Goal: Task Accomplishment & Management: Manage account settings

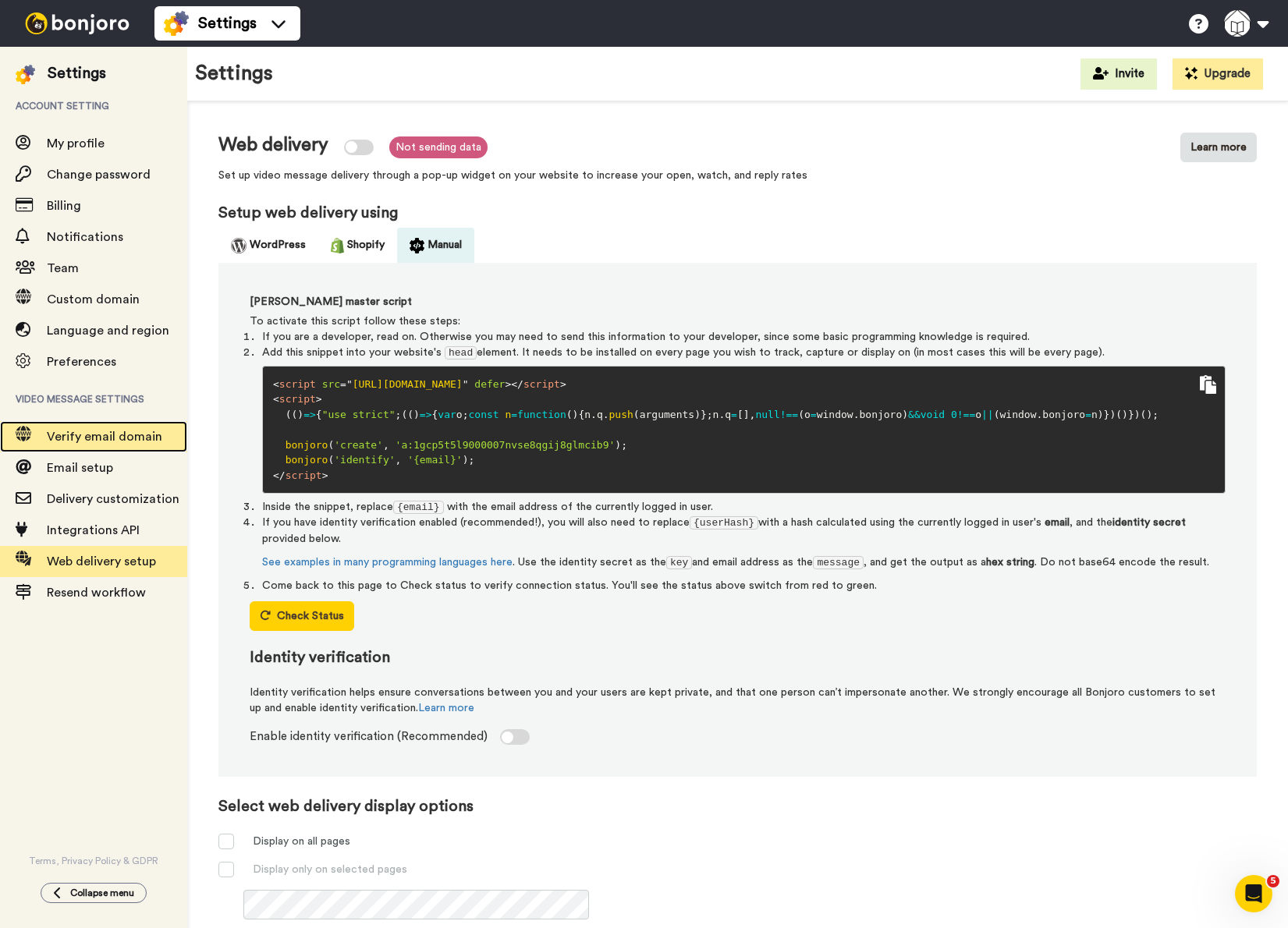
click at [82, 427] on div "Verify email domain" at bounding box center [93, 437] width 187 height 31
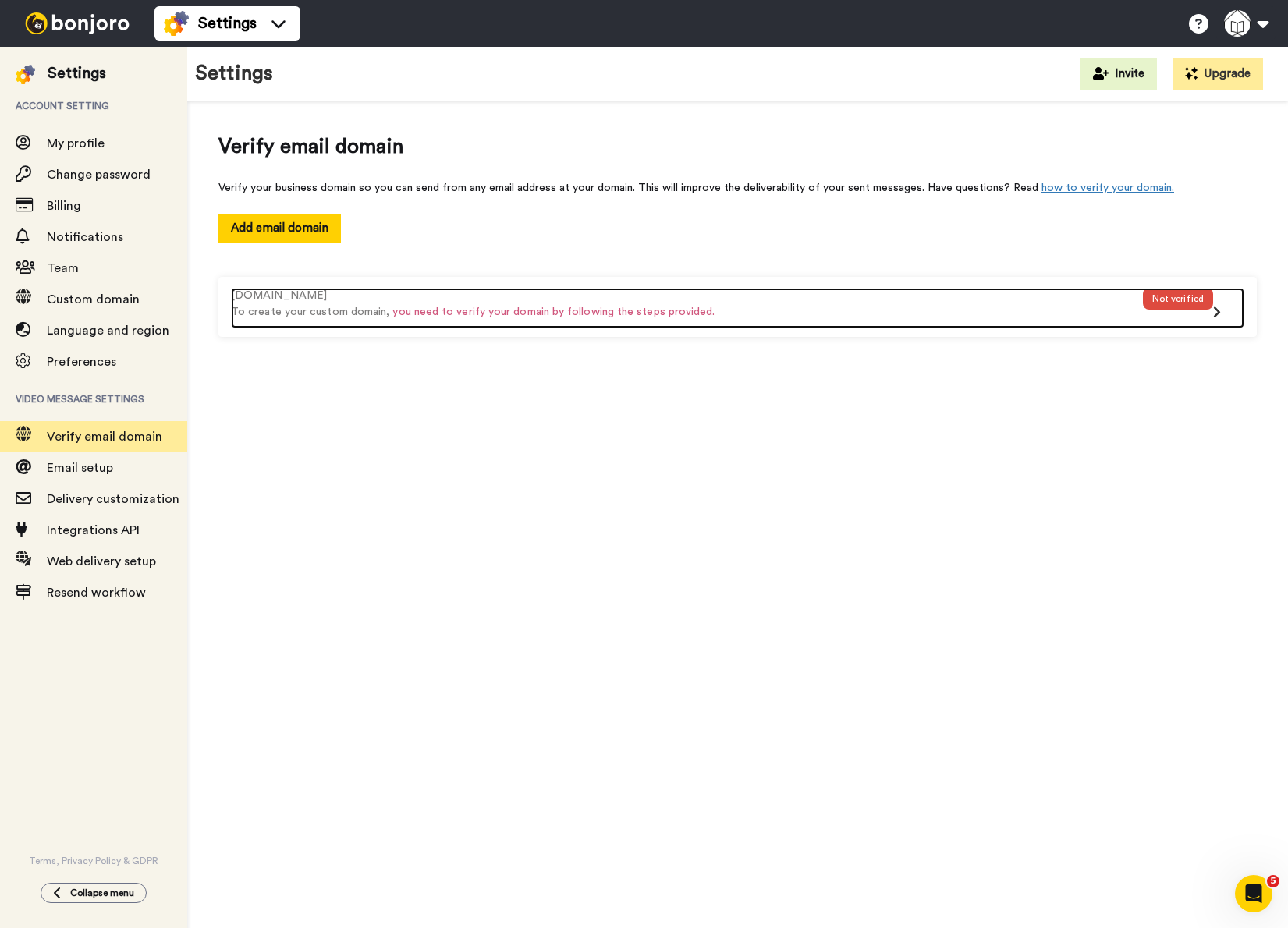
click at [1153, 301] on div "Not verified" at bounding box center [1178, 298] width 70 height 22
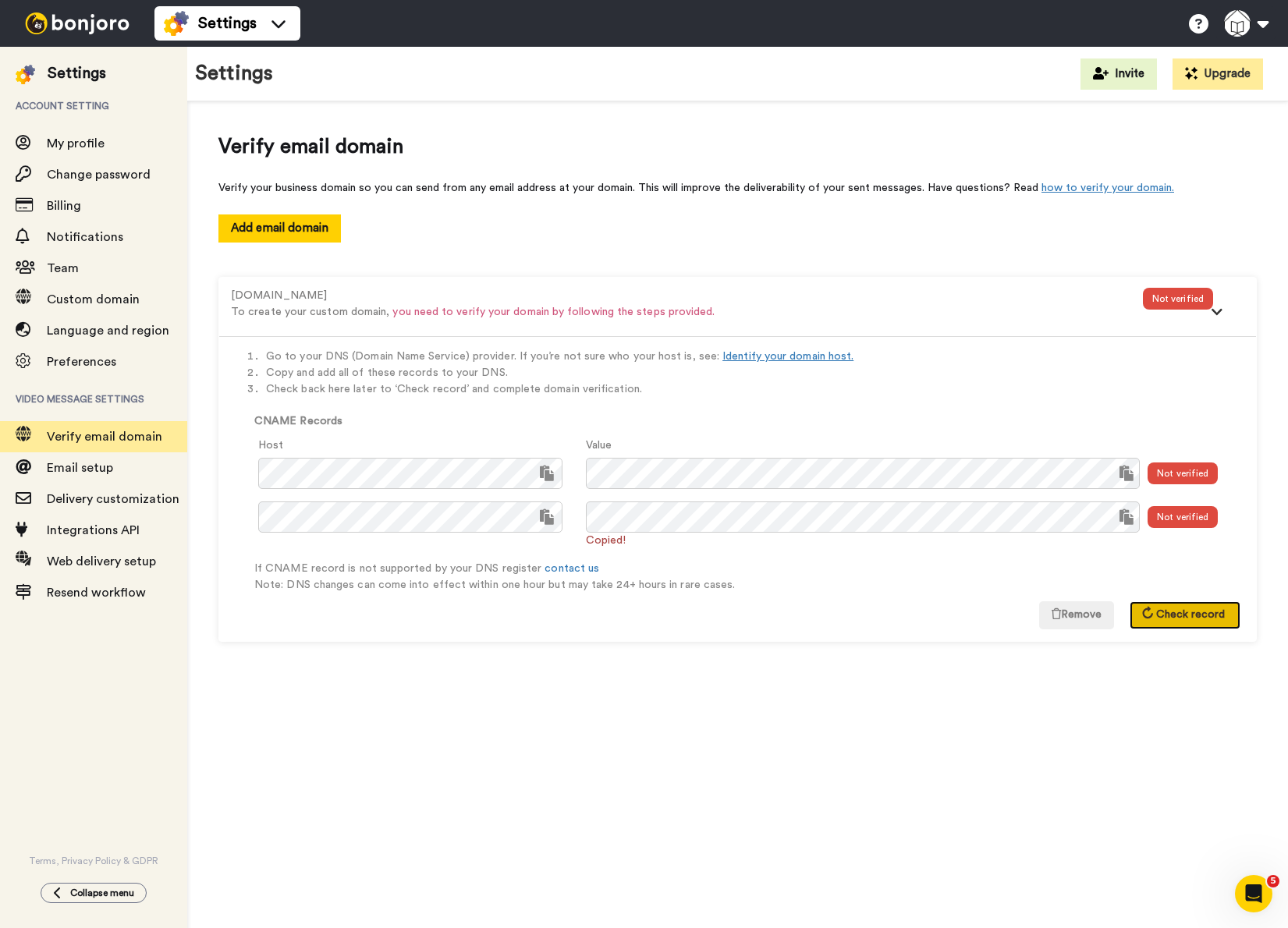
click at [1194, 613] on span "Check record" at bounding box center [1191, 614] width 69 height 11
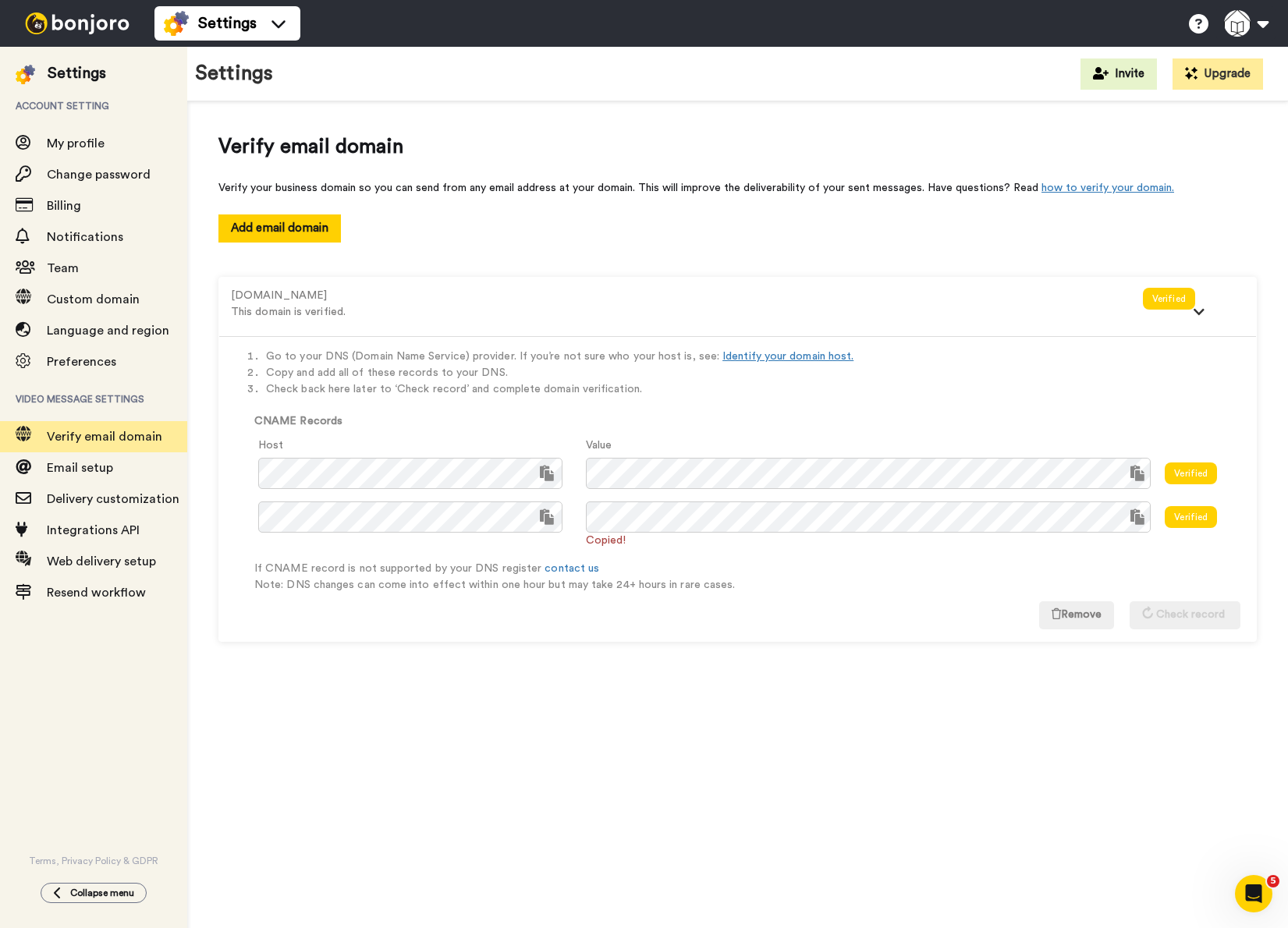
click at [544, 142] on span "Verify email domain" at bounding box center [737, 146] width 1038 height 28
click at [741, 620] on div "Go to your DNS (Domain Name Service) provider. If you’re not sure who your host…" at bounding box center [737, 489] width 1037 height 305
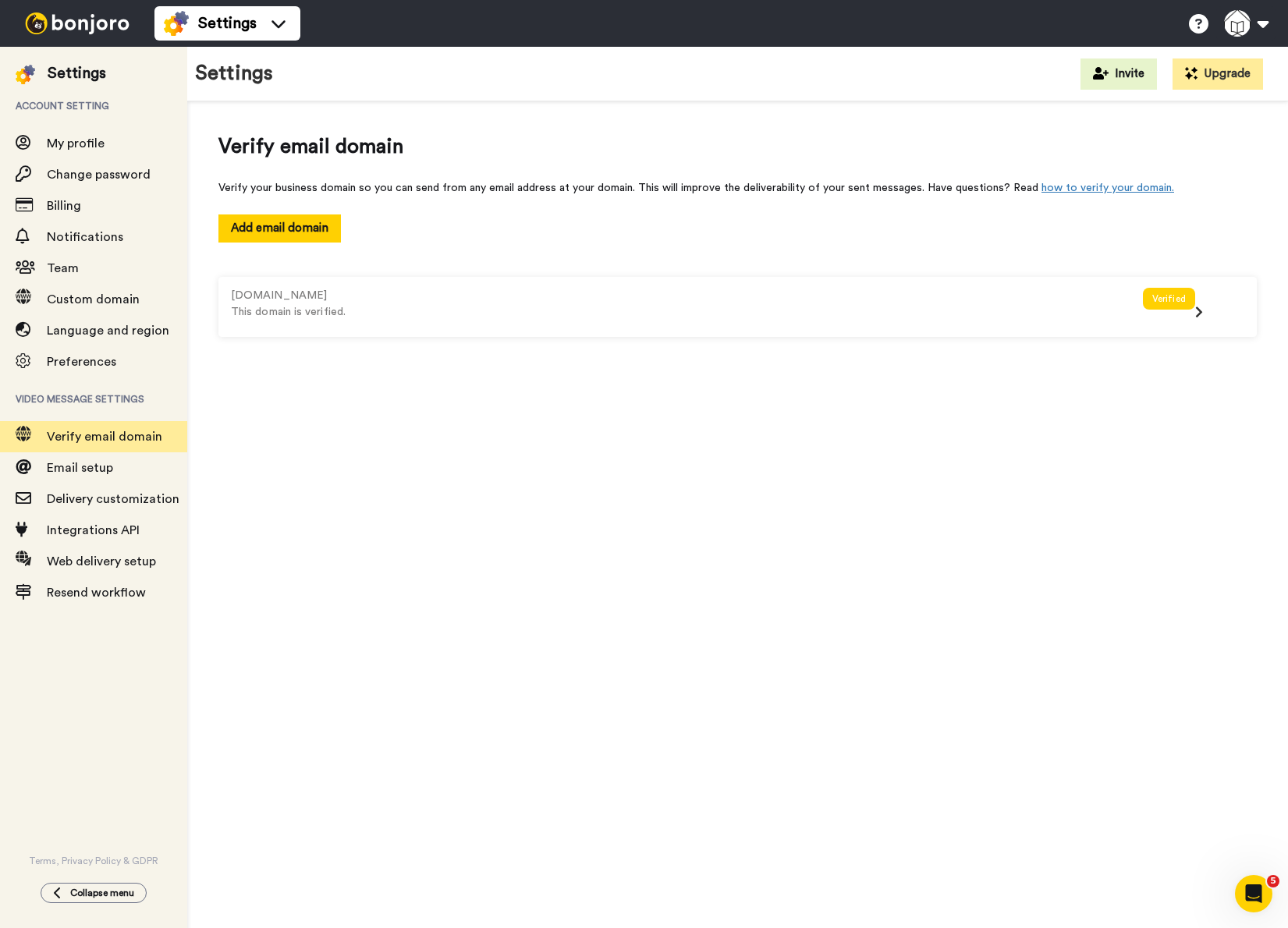
click at [578, 554] on div "Verify email domain Verify your business domain so you can send from any email …" at bounding box center [737, 520] width 1101 height 836
click at [84, 25] on img at bounding box center [78, 22] width 117 height 22
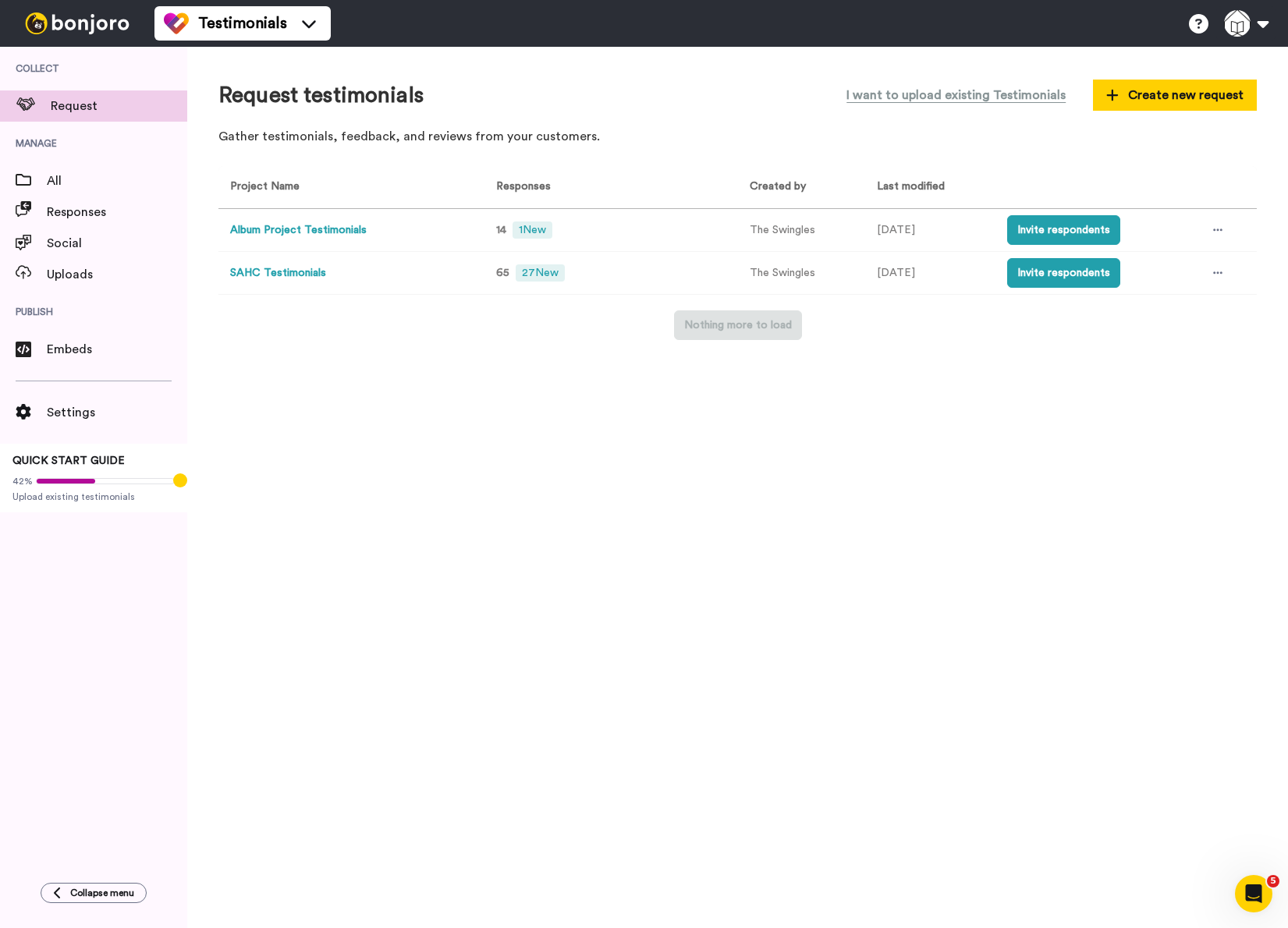
click at [298, 569] on div "Request testimonials I want to upload existing Testimonials Create new request …" at bounding box center [737, 487] width 1101 height 881
click at [1226, 275] on div at bounding box center [1217, 272] width 23 height 23
click at [660, 637] on div "Request testimonials I want to upload existing Testimonials Create new request …" at bounding box center [737, 487] width 1101 height 881
click at [1208, 234] on div at bounding box center [1217, 229] width 23 height 23
click at [1170, 373] on span "Delete" at bounding box center [1165, 371] width 34 height 11
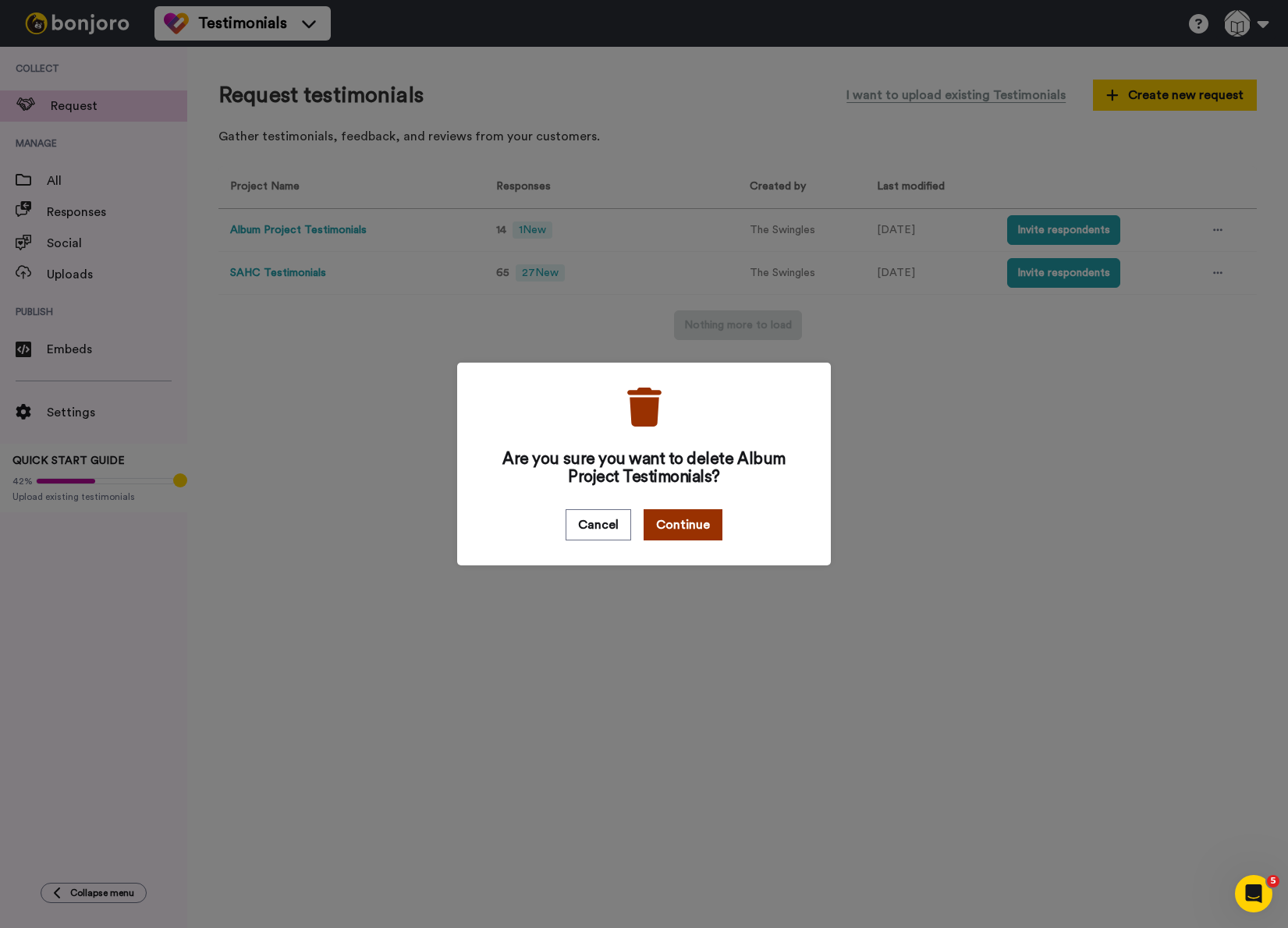
click at [681, 527] on button "Continue" at bounding box center [683, 525] width 78 height 31
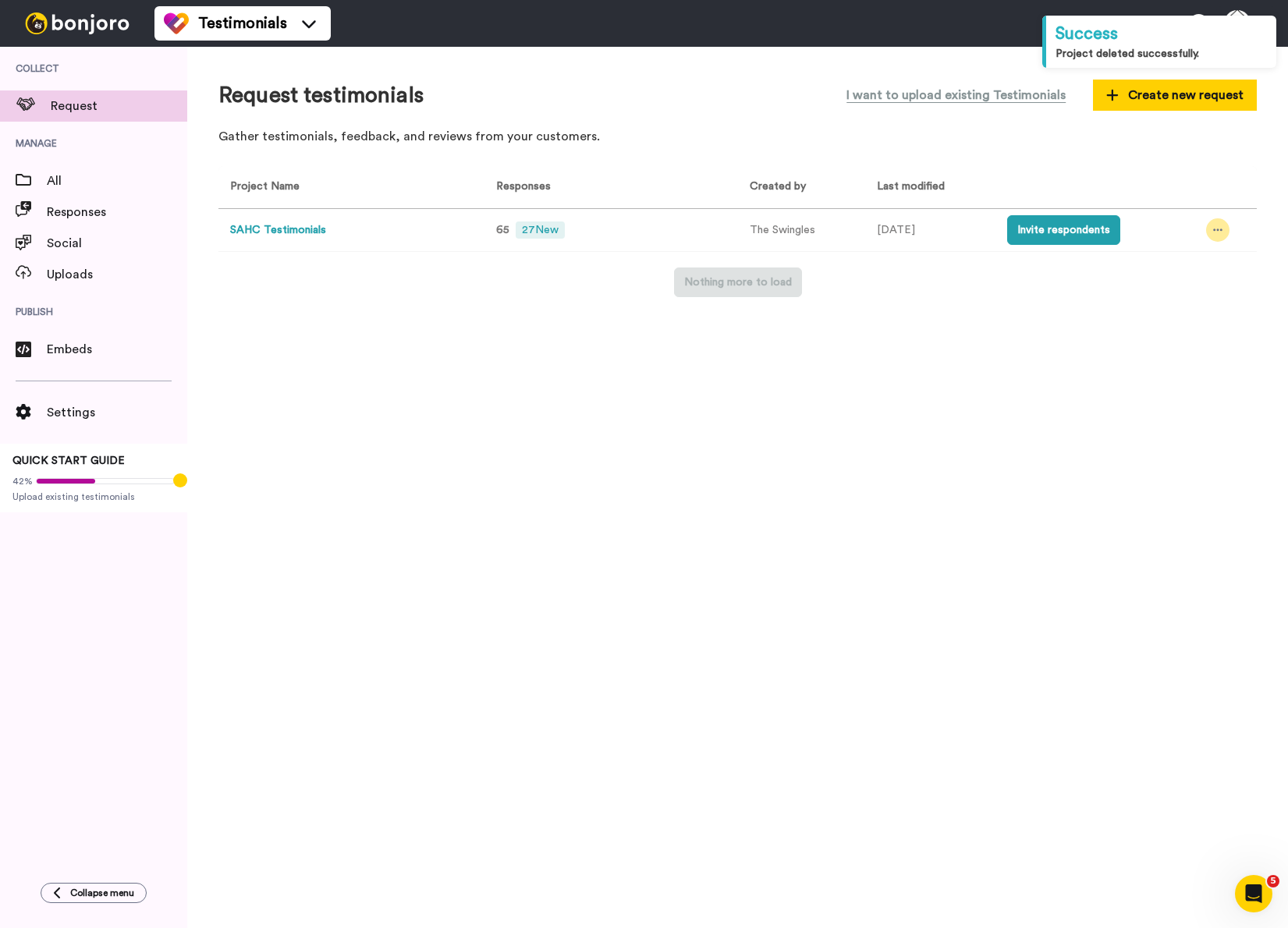
click at [1217, 227] on icon at bounding box center [1217, 230] width 9 height 11
click at [1150, 371] on span "Delete" at bounding box center [1165, 371] width 34 height 11
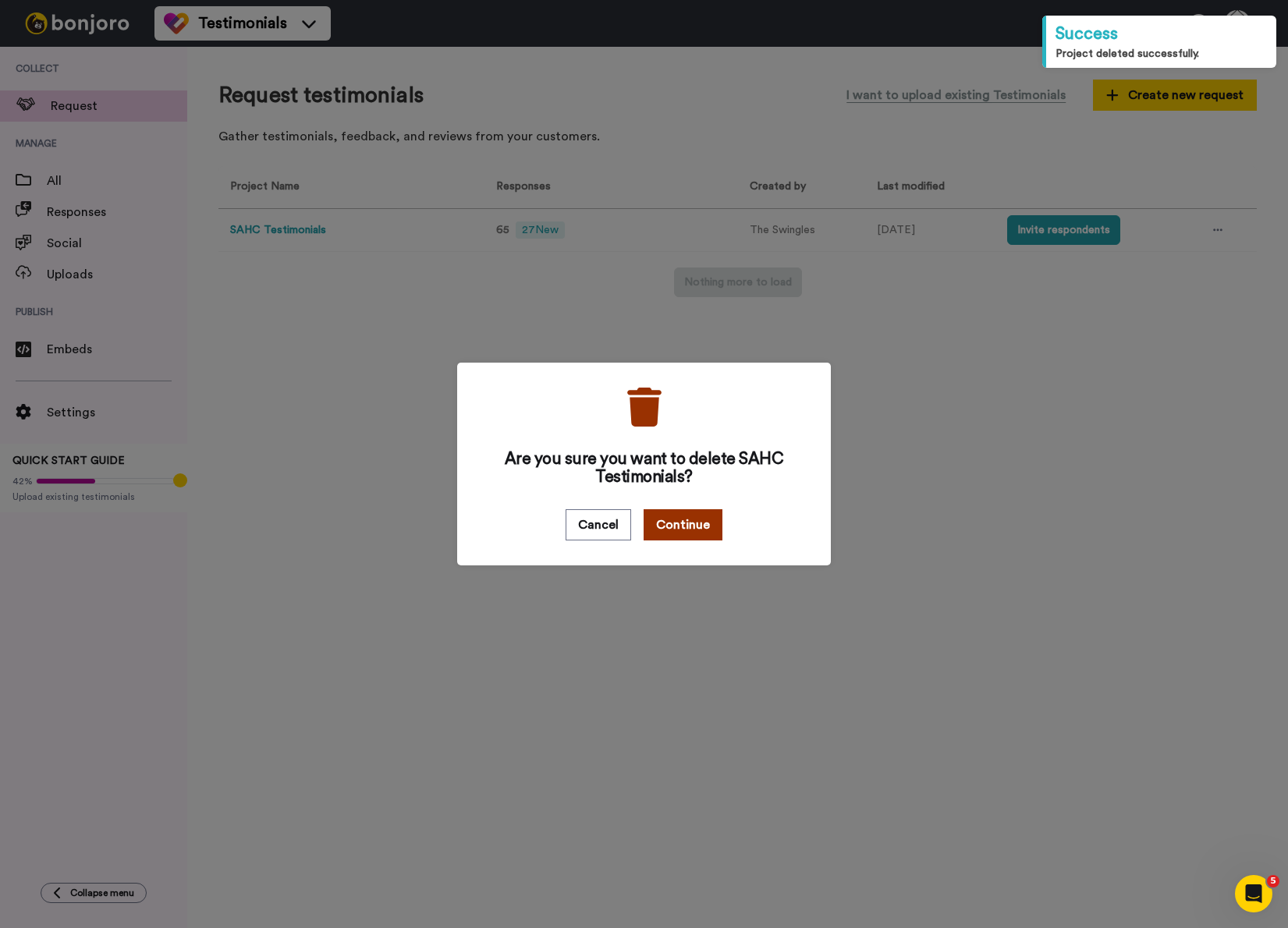
click at [662, 513] on button "Continue" at bounding box center [683, 525] width 78 height 31
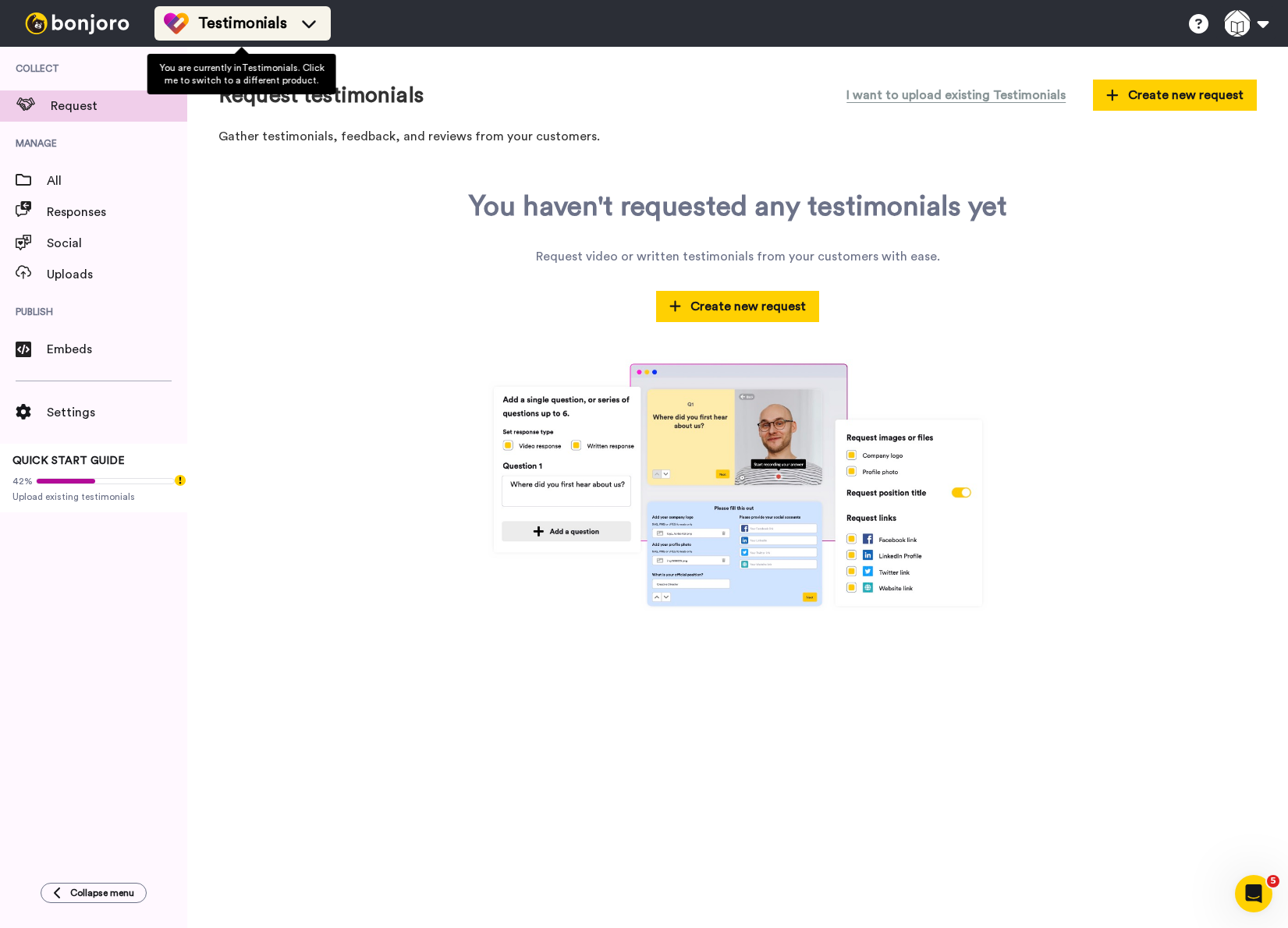
click at [247, 24] on span "Testimonials" at bounding box center [242, 22] width 89 height 22
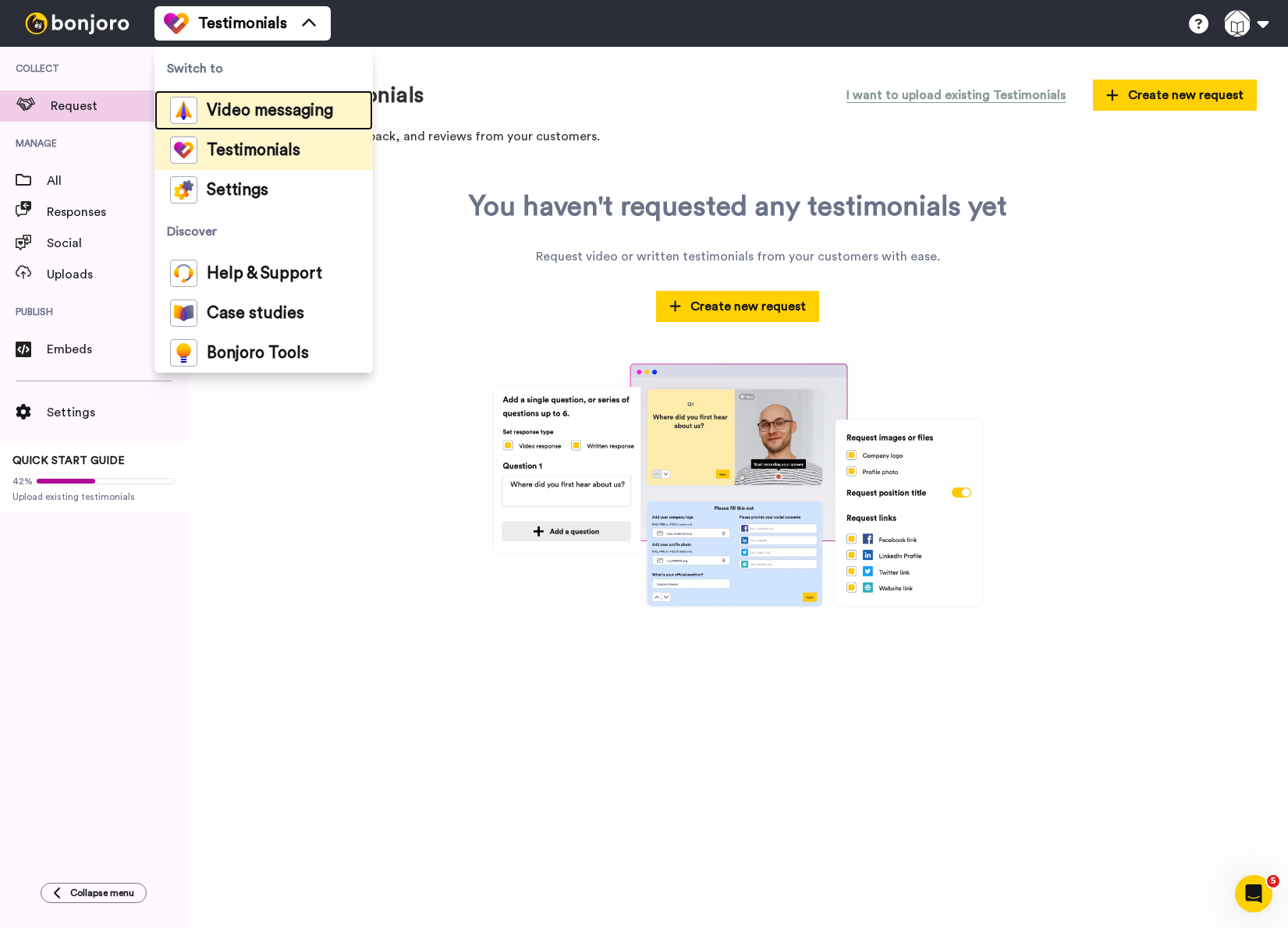
click at [240, 101] on div "Video messaging" at bounding box center [251, 110] width 163 height 28
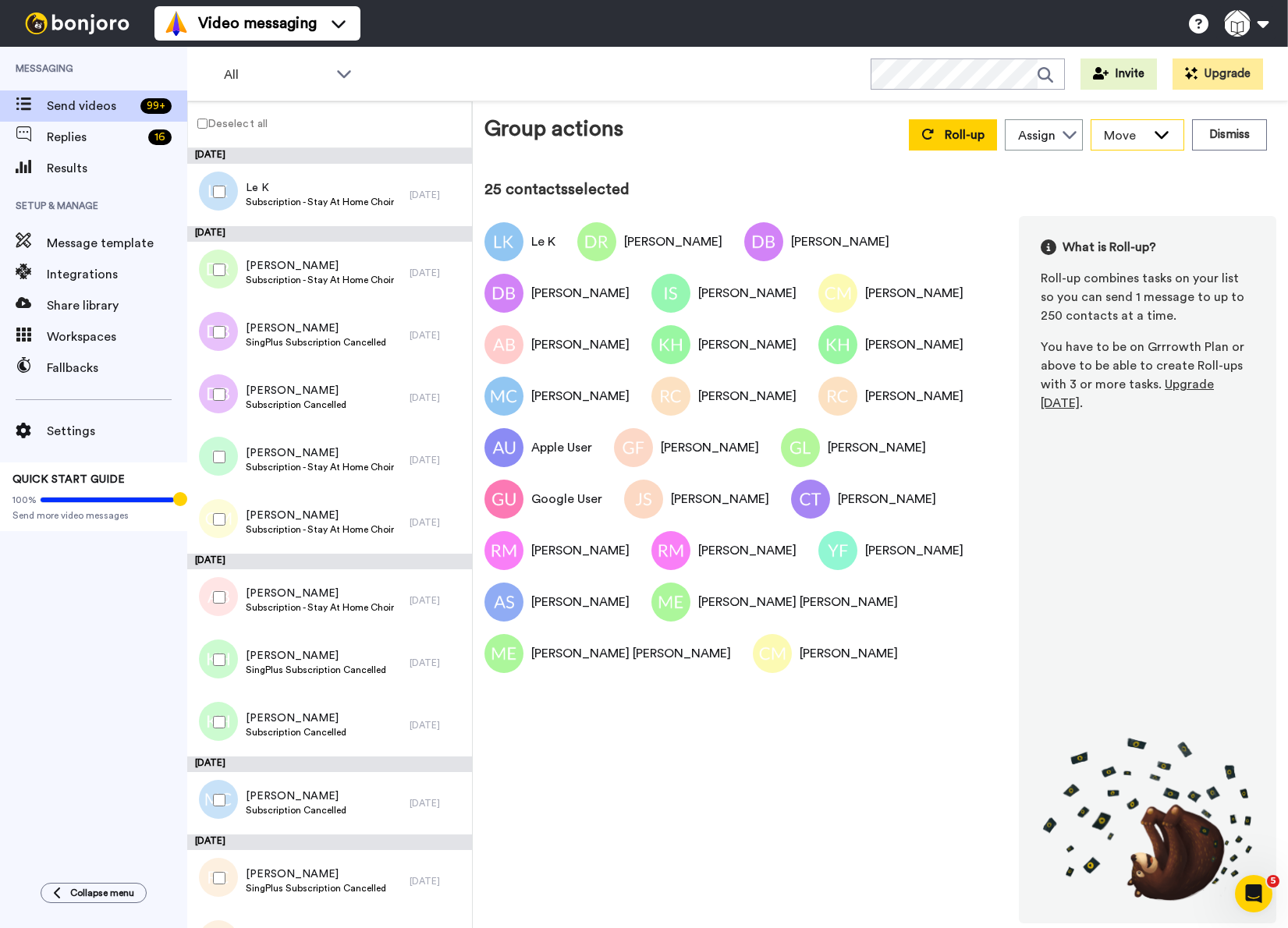
click at [1122, 131] on span "Move" at bounding box center [1124, 136] width 42 height 19
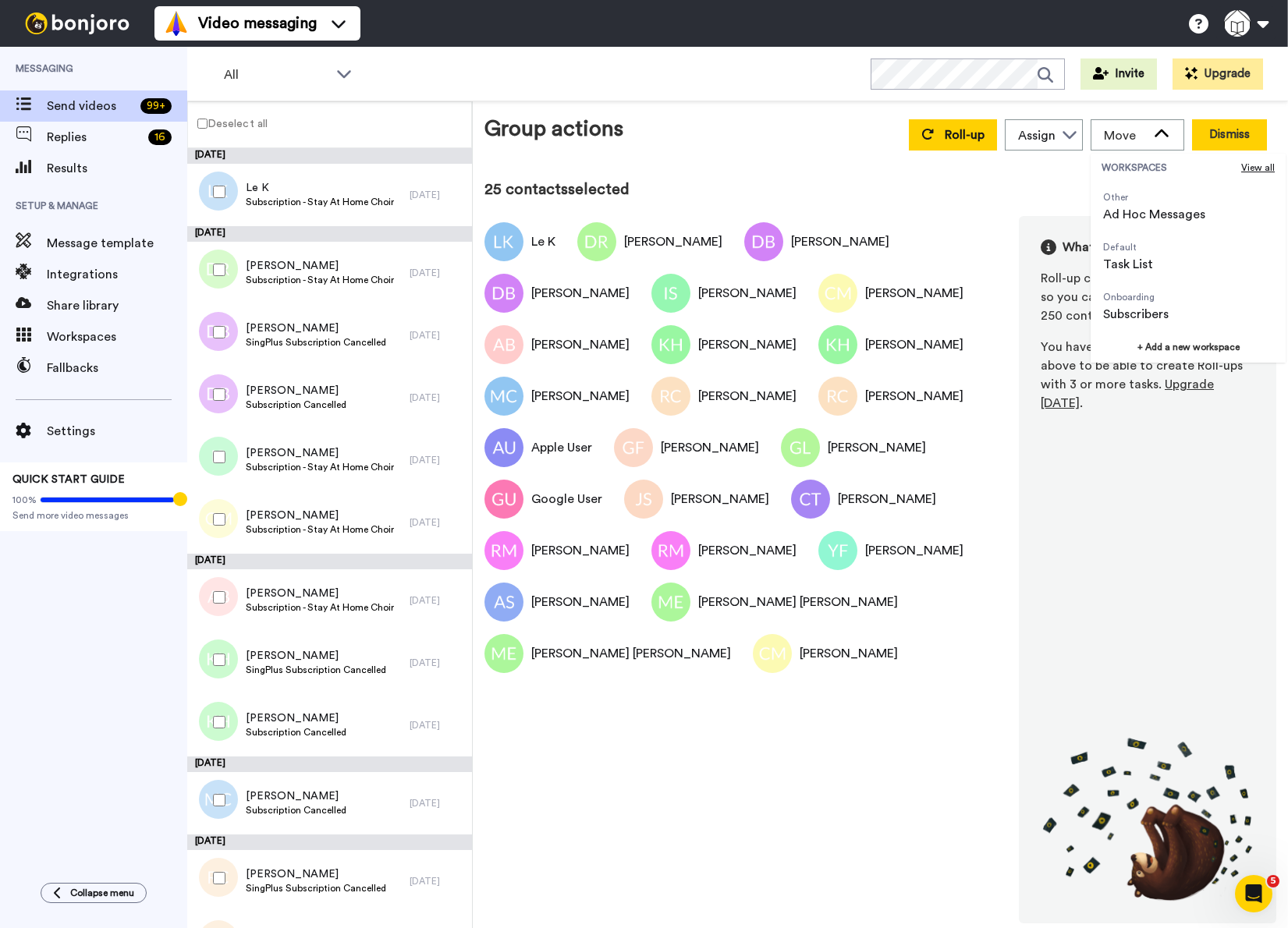
click at [1213, 134] on button "Dismiss" at bounding box center [1229, 134] width 75 height 31
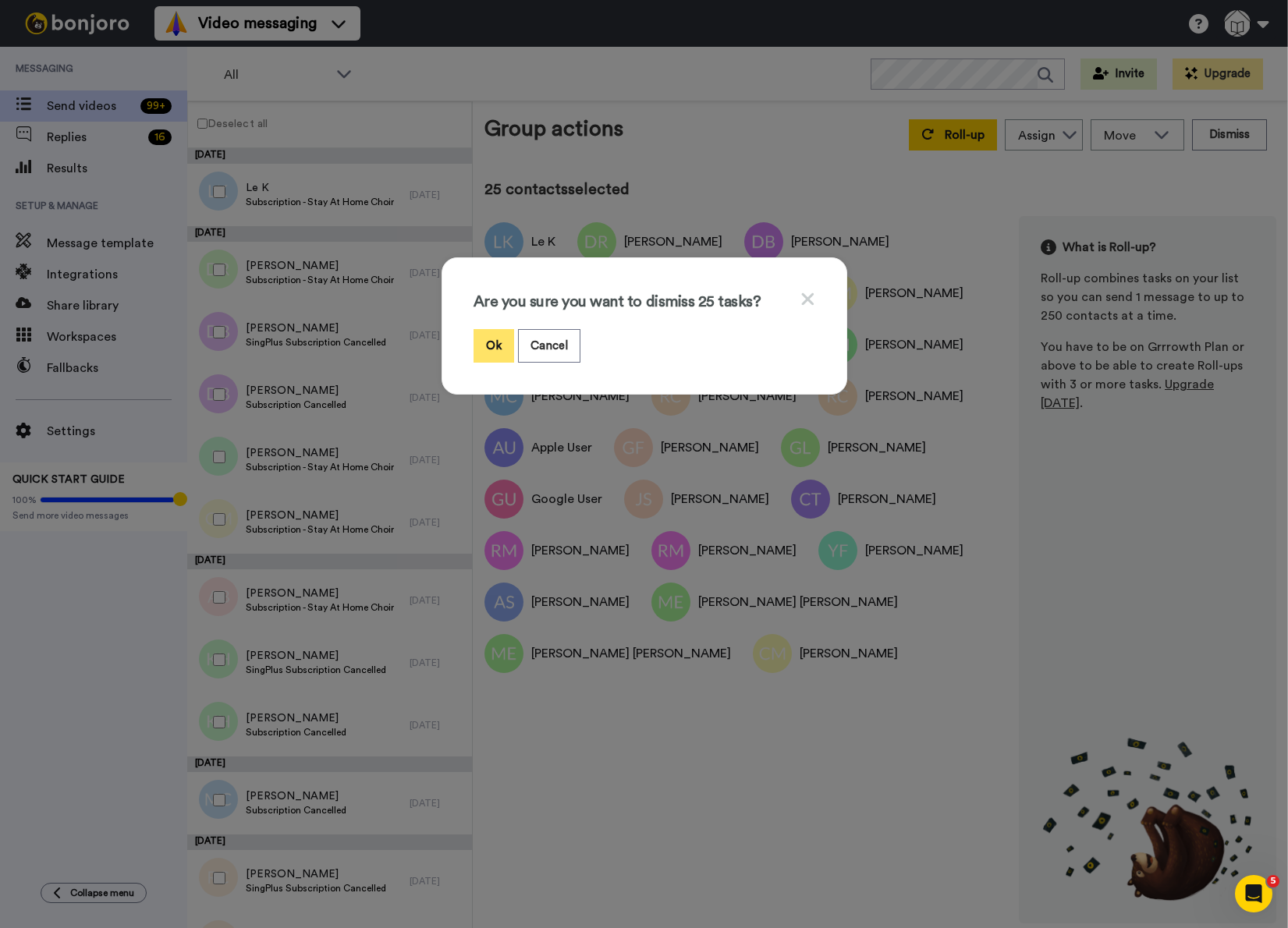
click at [487, 340] on button "Ok" at bounding box center [493, 346] width 41 height 34
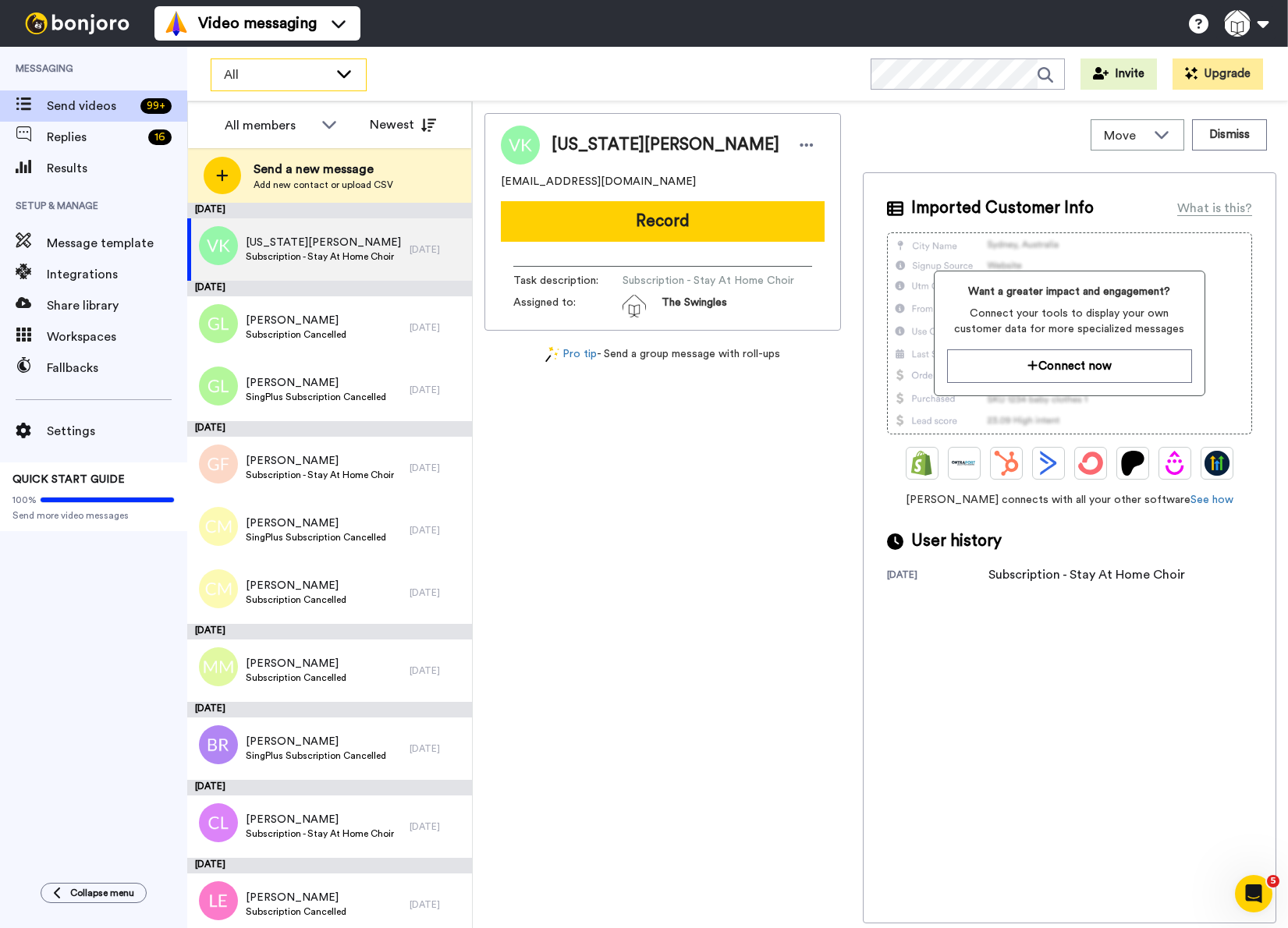
click at [284, 76] on span "All" at bounding box center [276, 75] width 104 height 19
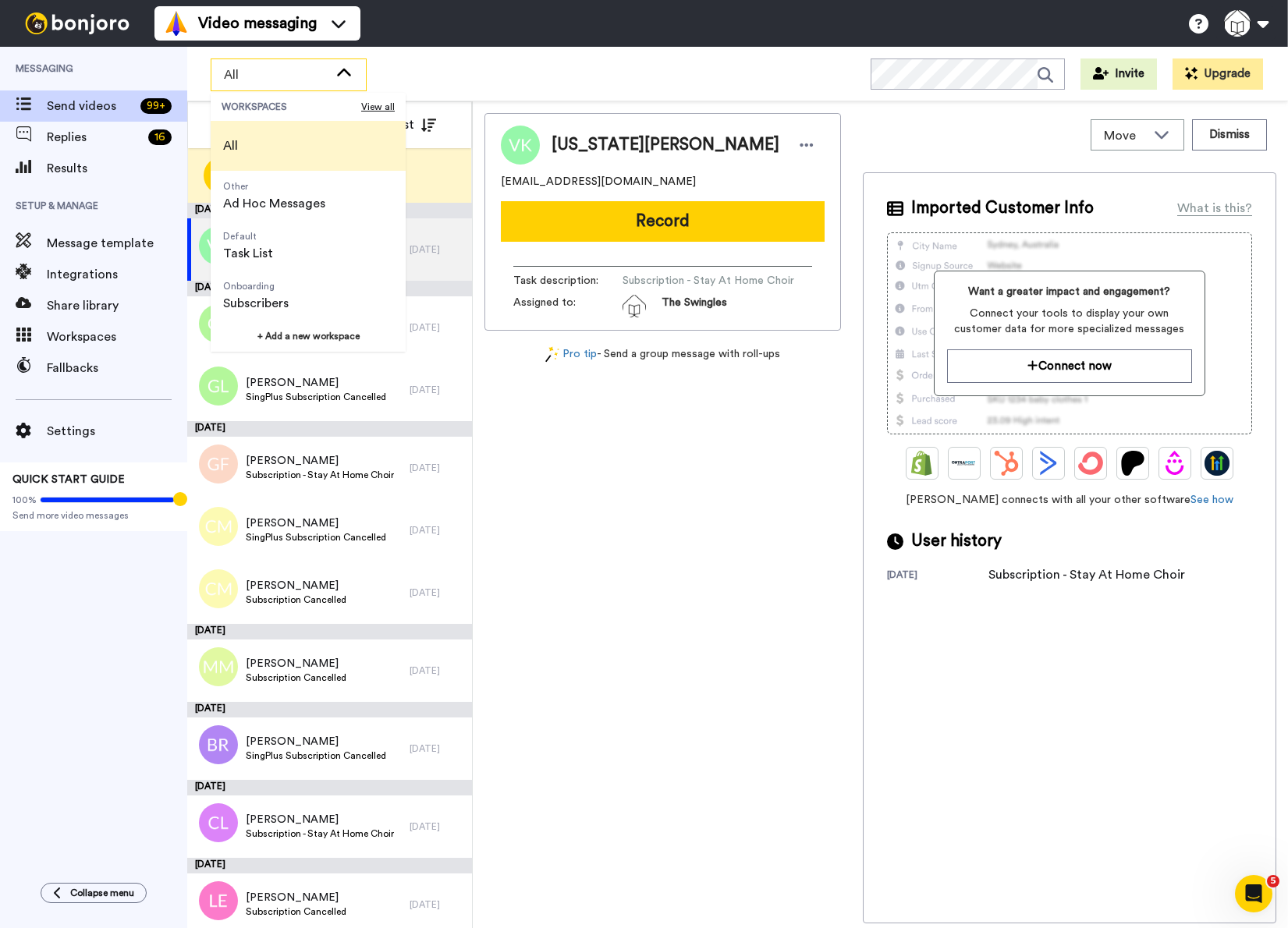
click at [764, 607] on div "Virginia Kaycoff vkaycoff@gmail.com Record Task description : Subscription - St…" at bounding box center [663, 518] width 357 height 810
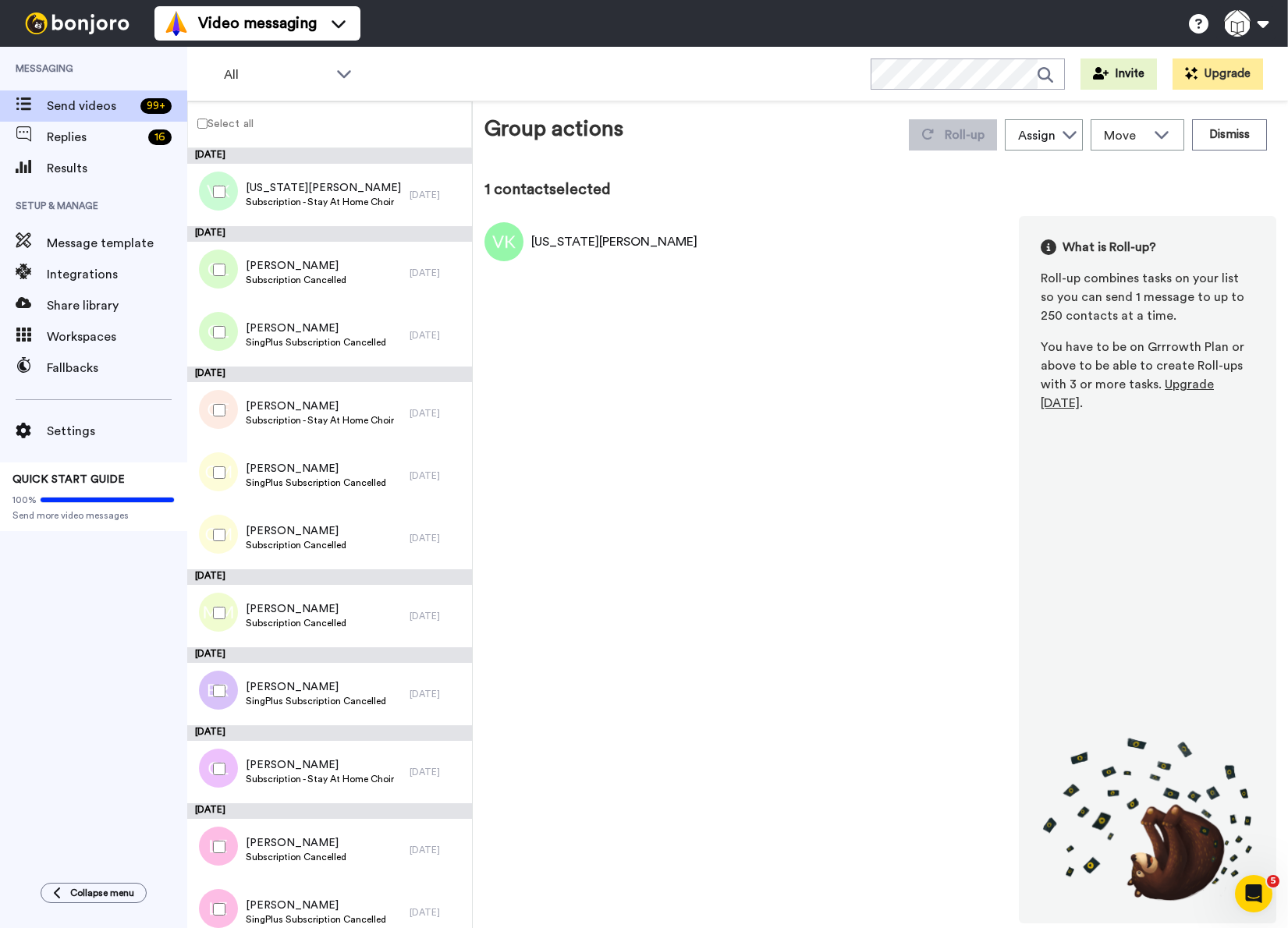
click at [205, 129] on label "Select all" at bounding box center [221, 123] width 66 height 19
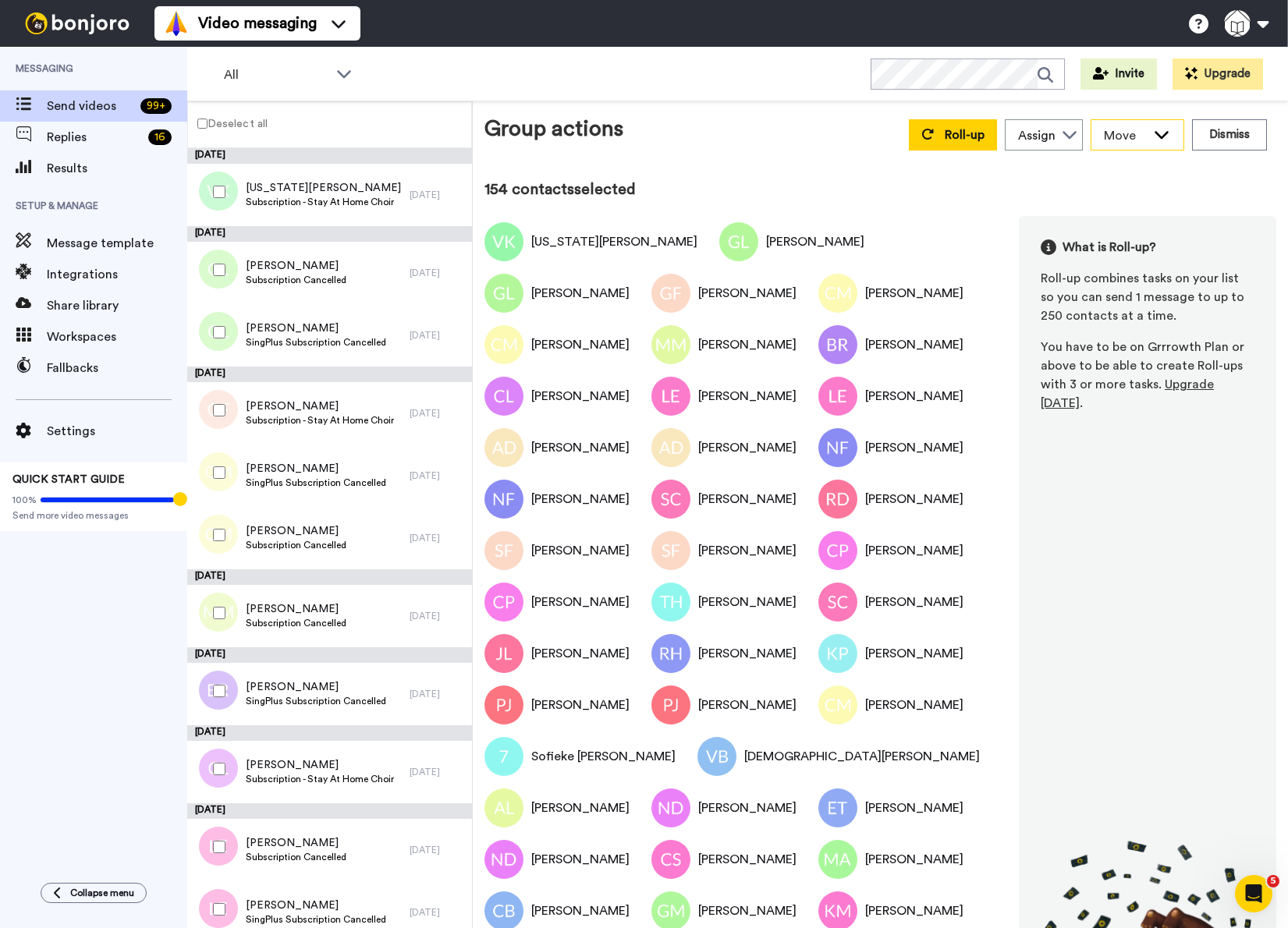
click at [1138, 135] on div "Move" at bounding box center [1137, 134] width 92 height 29
click at [1235, 130] on button "Dismiss" at bounding box center [1229, 134] width 75 height 31
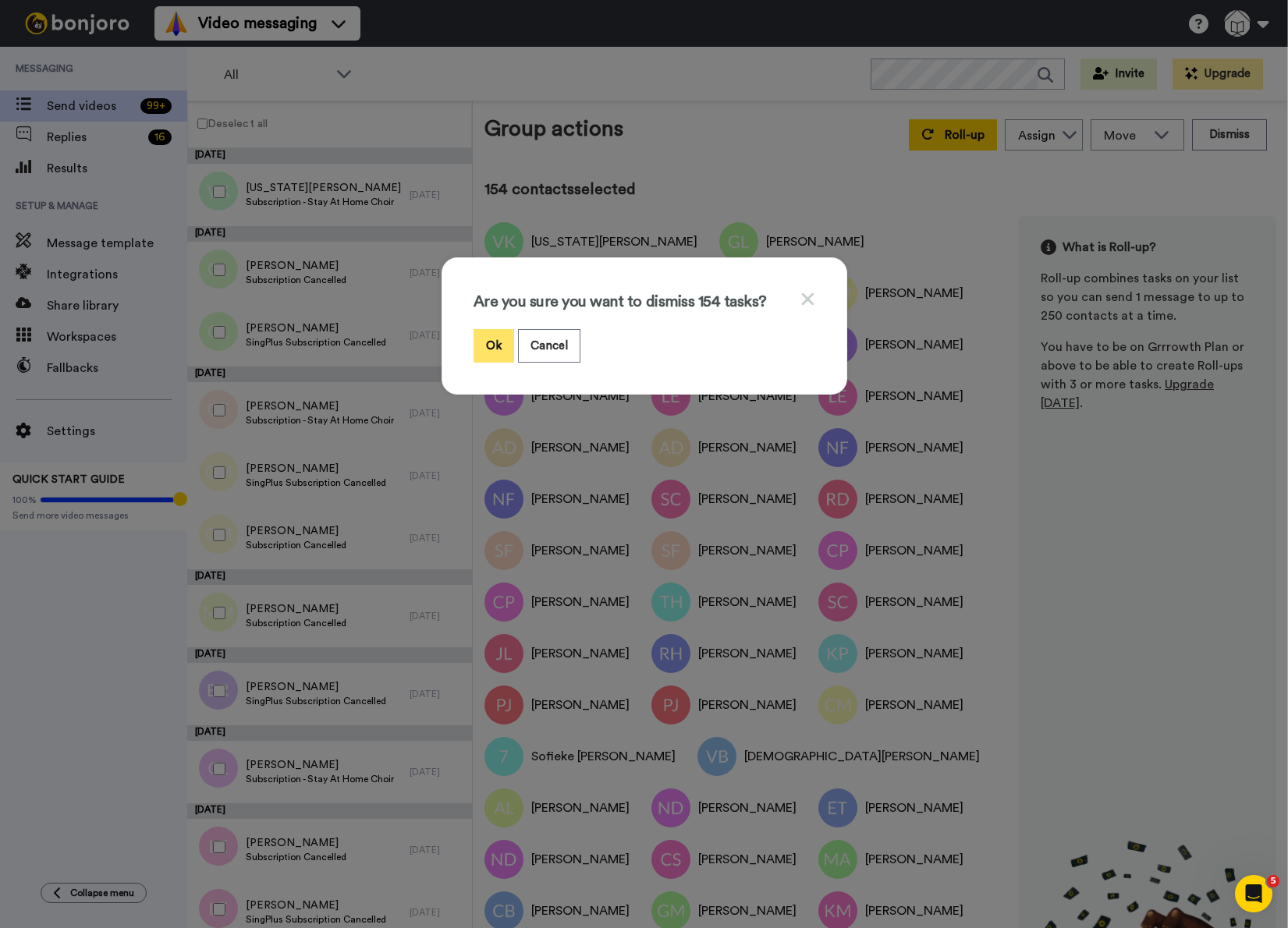
click at [483, 340] on button "Ok" at bounding box center [493, 346] width 41 height 34
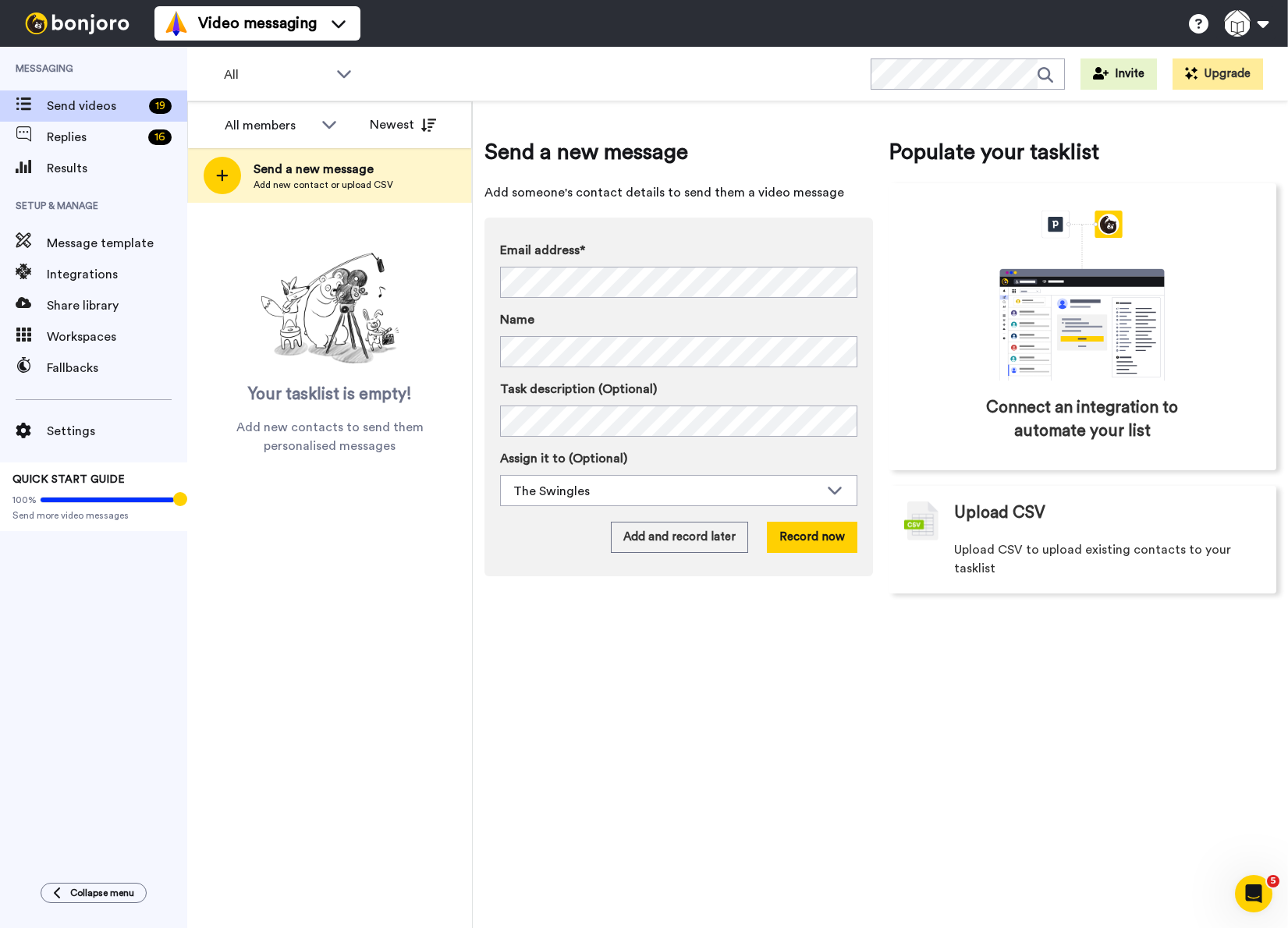
click at [531, 706] on div "Send a new message Add someone's contact details to send them a video message E…" at bounding box center [880, 514] width 816 height 826
click at [83, 151] on div "Replies 16" at bounding box center [93, 137] width 187 height 31
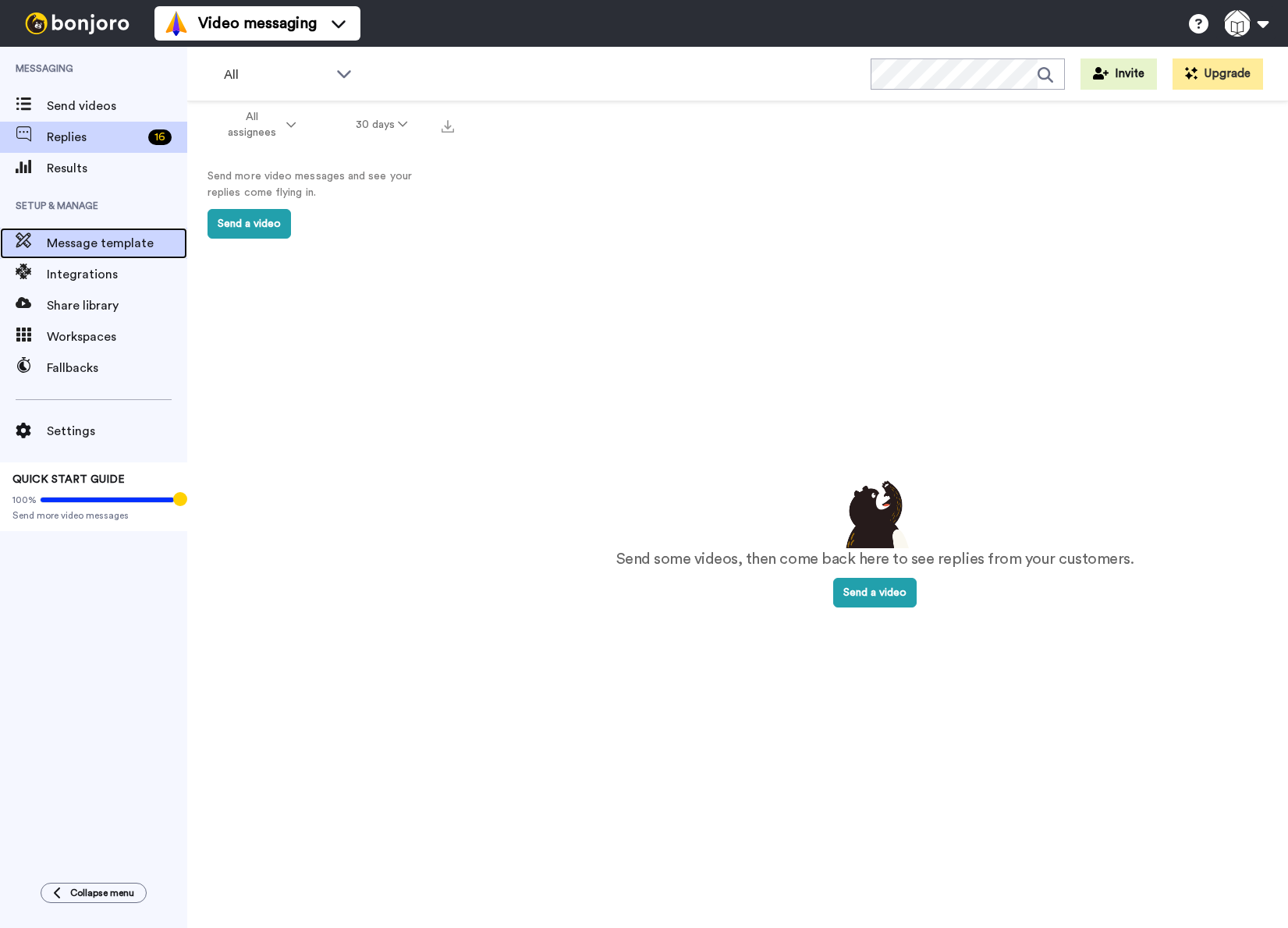
click at [77, 247] on span "Message template" at bounding box center [116, 243] width 141 height 19
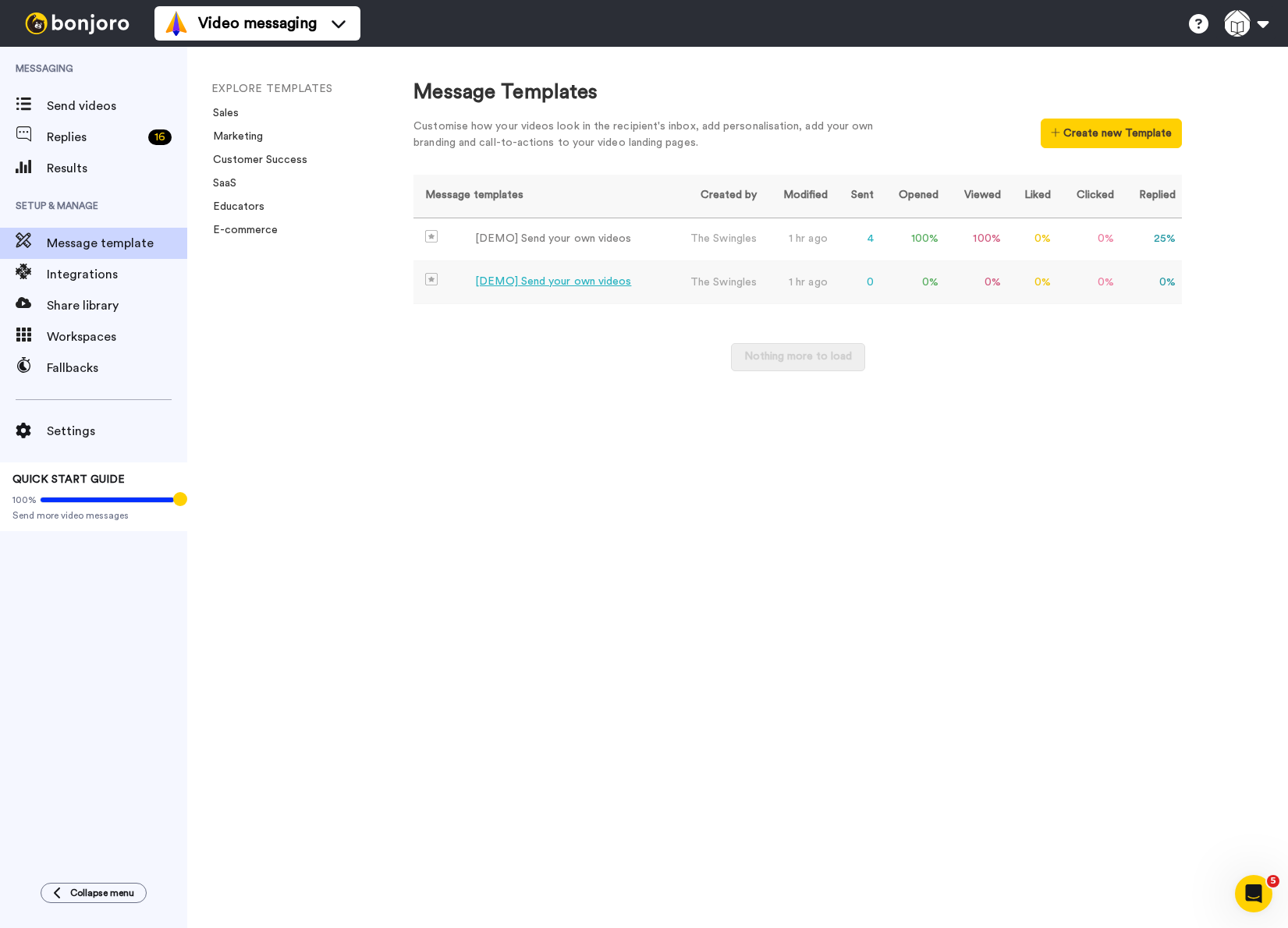
click at [627, 283] on div "[DEMO] Send your own videos" at bounding box center [553, 282] width 156 height 16
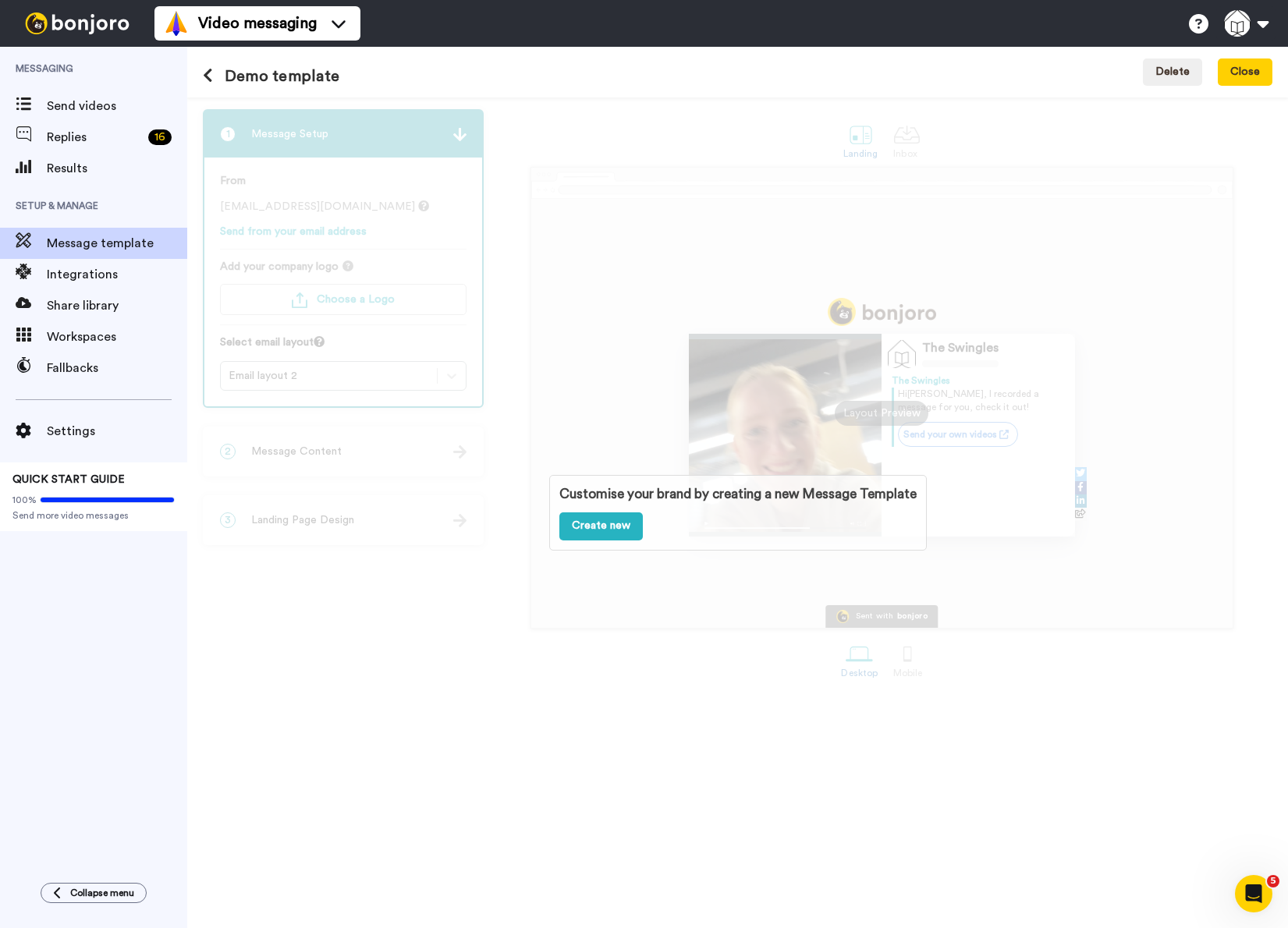
click at [653, 149] on div "Customise your brand by creating a new Message Template Create new" at bounding box center [737, 513] width 1101 height 831
click at [1160, 65] on button "Delete" at bounding box center [1172, 72] width 59 height 28
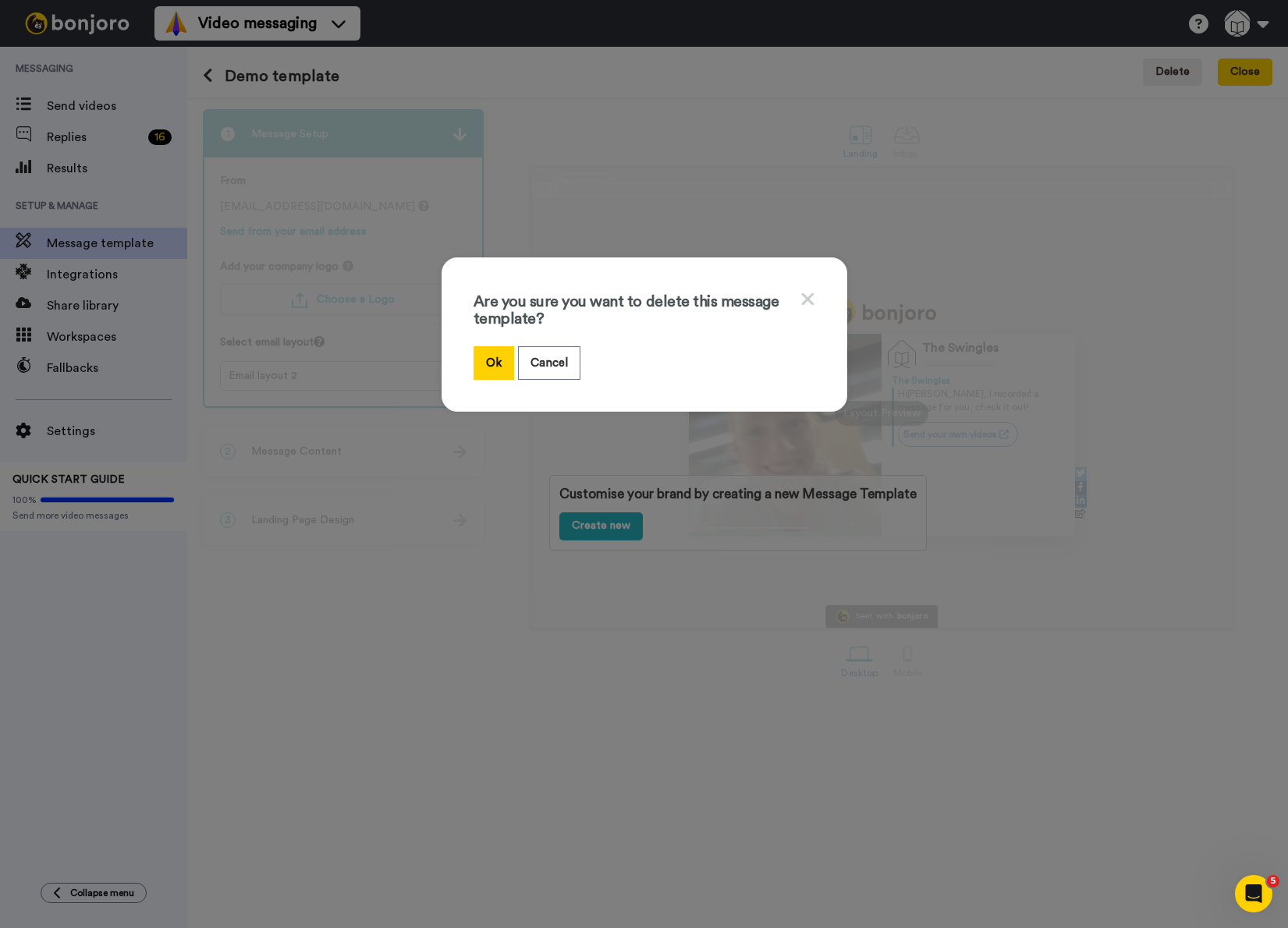
drag, startPoint x: 486, startPoint y: 358, endPoint x: 556, endPoint y: 389, distance: 76.6
click at [485, 358] on button "Ok" at bounding box center [493, 363] width 41 height 34
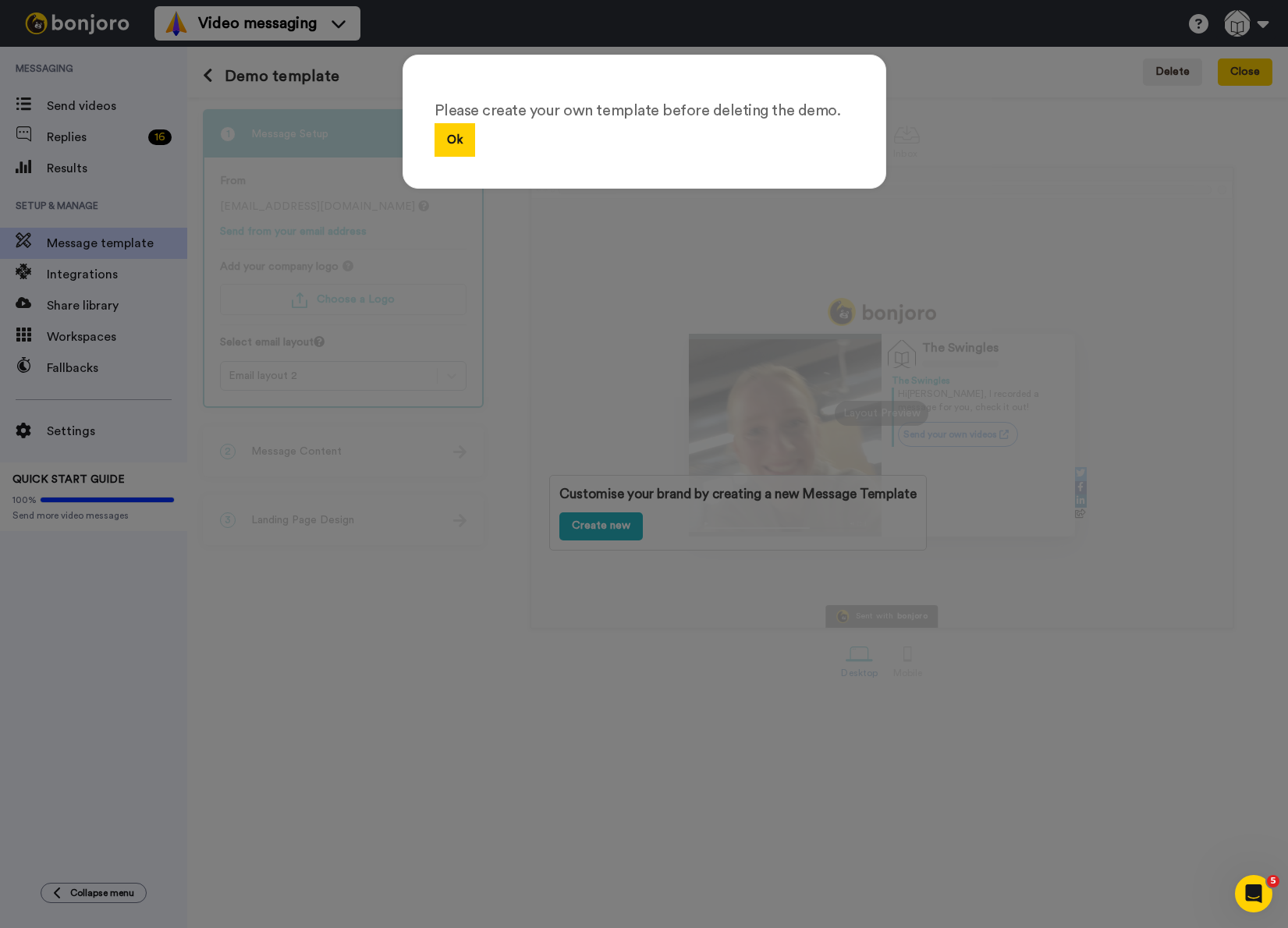
click at [592, 97] on div "Please create your own template before deleting the demo. Ok" at bounding box center [644, 121] width 484 height 134
click at [447, 145] on button "Ok" at bounding box center [454, 140] width 41 height 34
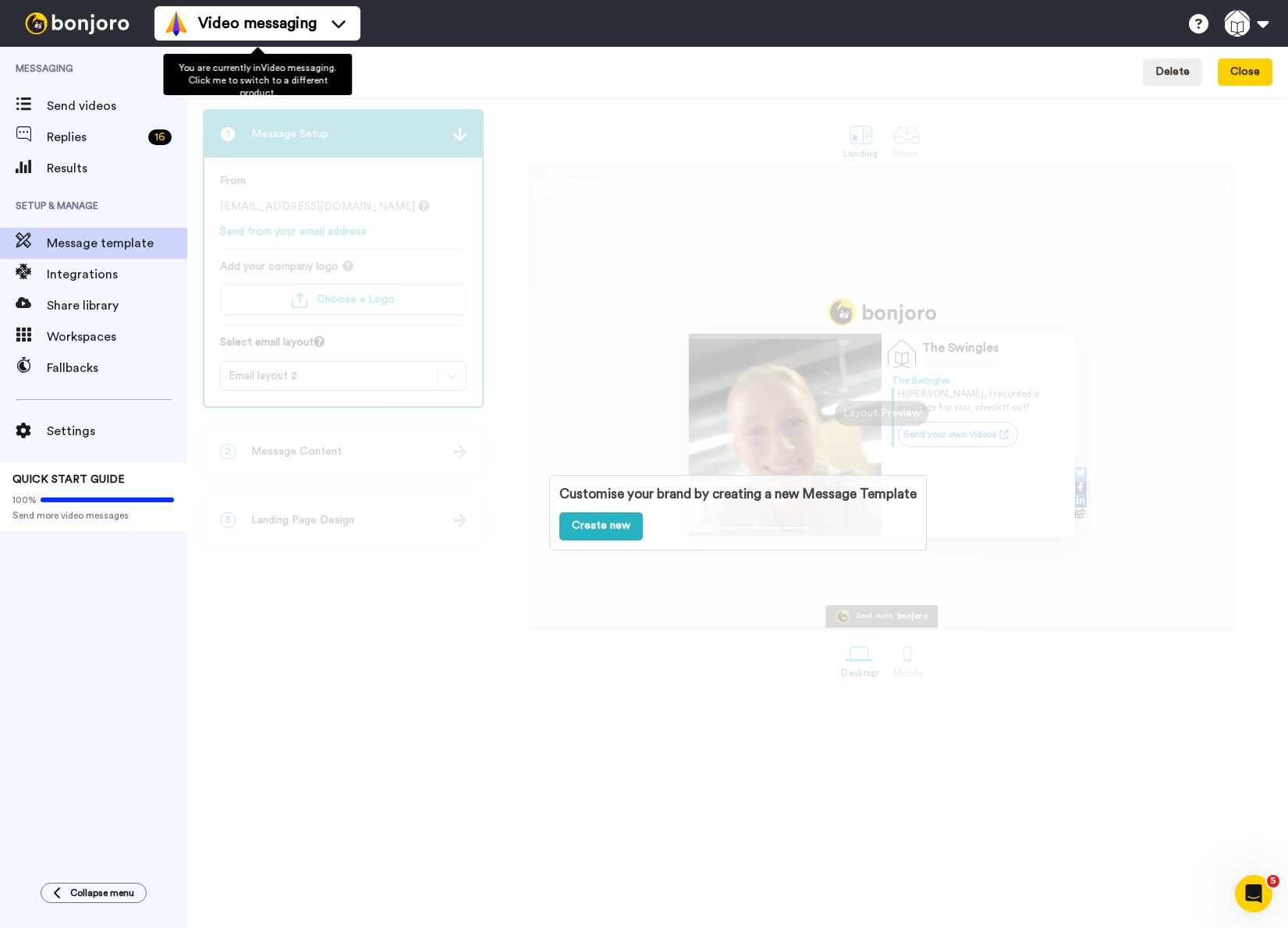
click at [528, 78] on div "Demo template Delete Close" at bounding box center [737, 72] width 1101 height 51
click at [202, 77] on div "Demo template Delete Close" at bounding box center [737, 72] width 1101 height 51
click at [209, 80] on icon at bounding box center [208, 76] width 10 height 16
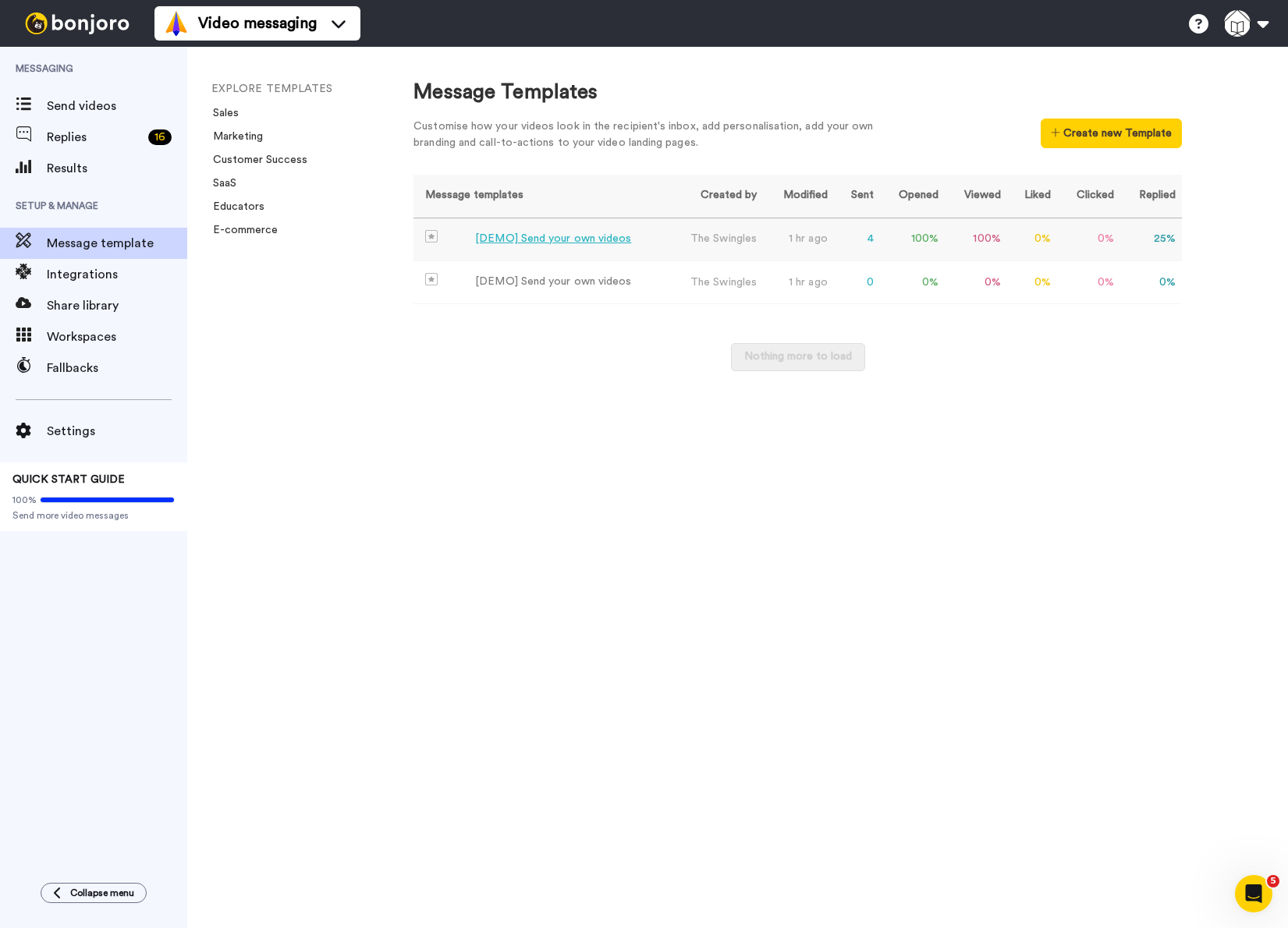
click at [566, 239] on div "[DEMO] Send your own videos" at bounding box center [553, 239] width 156 height 16
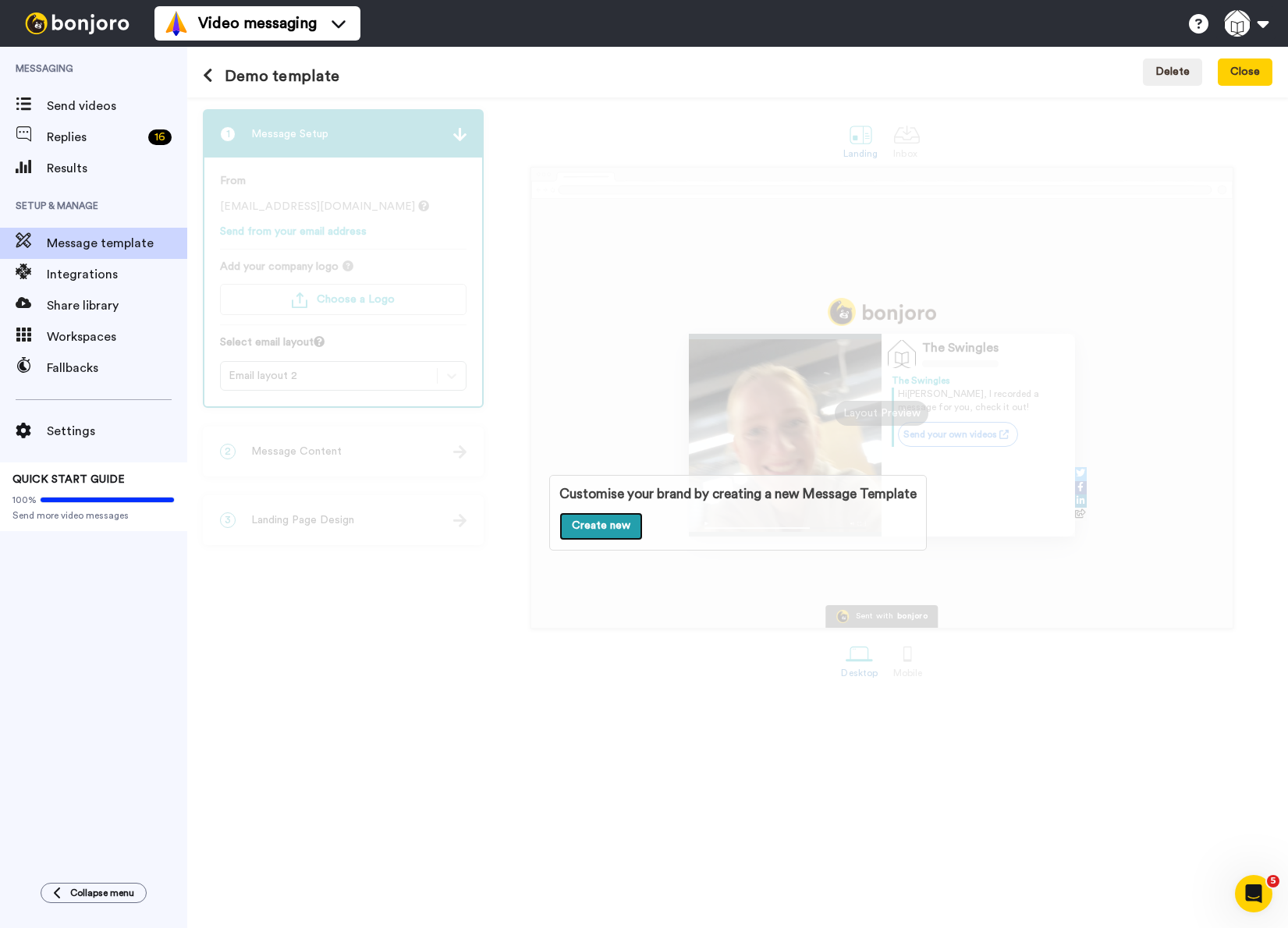
click at [610, 529] on link "Create new" at bounding box center [601, 526] width 84 height 28
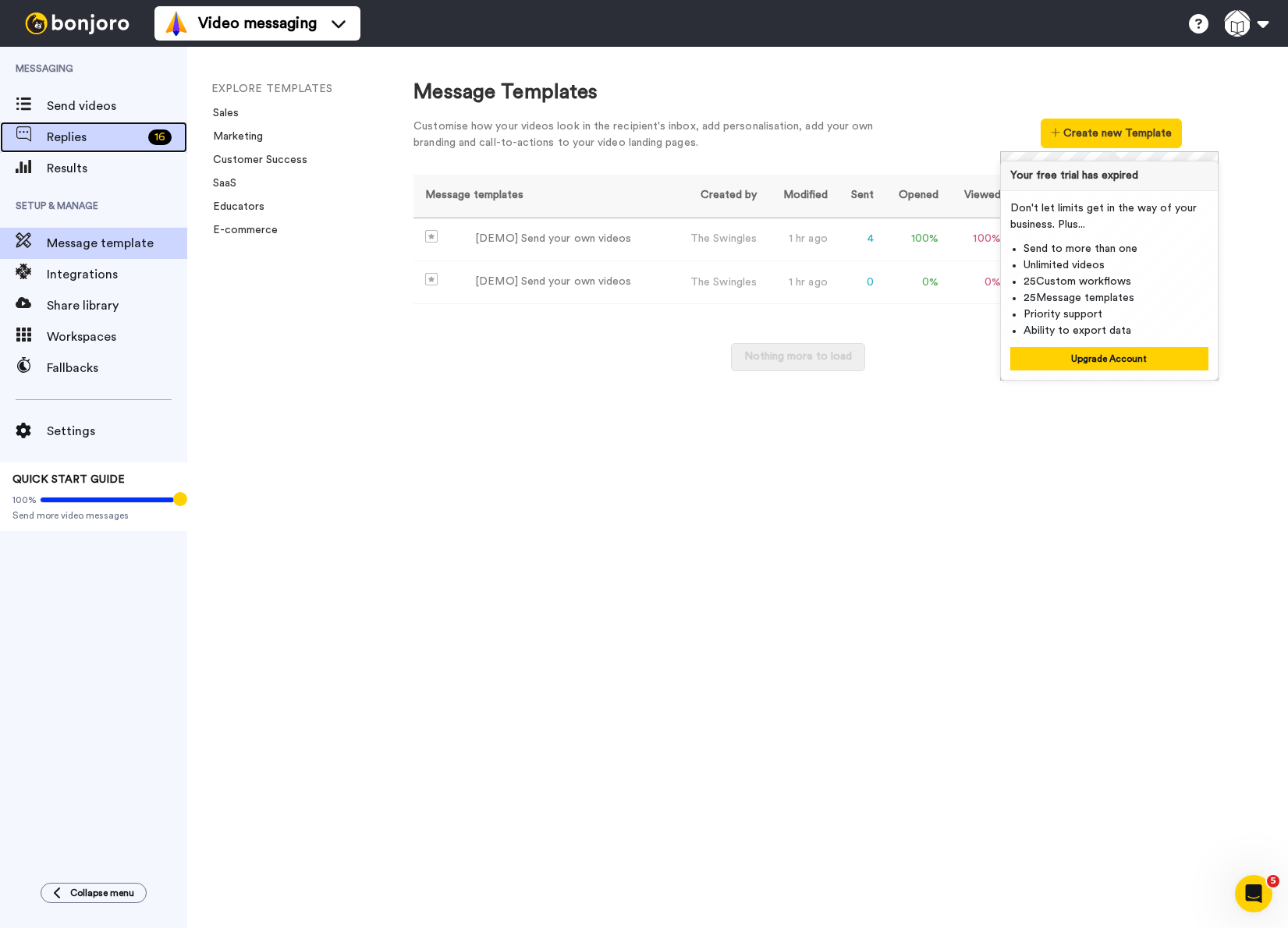
click at [39, 140] on span at bounding box center [23, 137] width 47 height 16
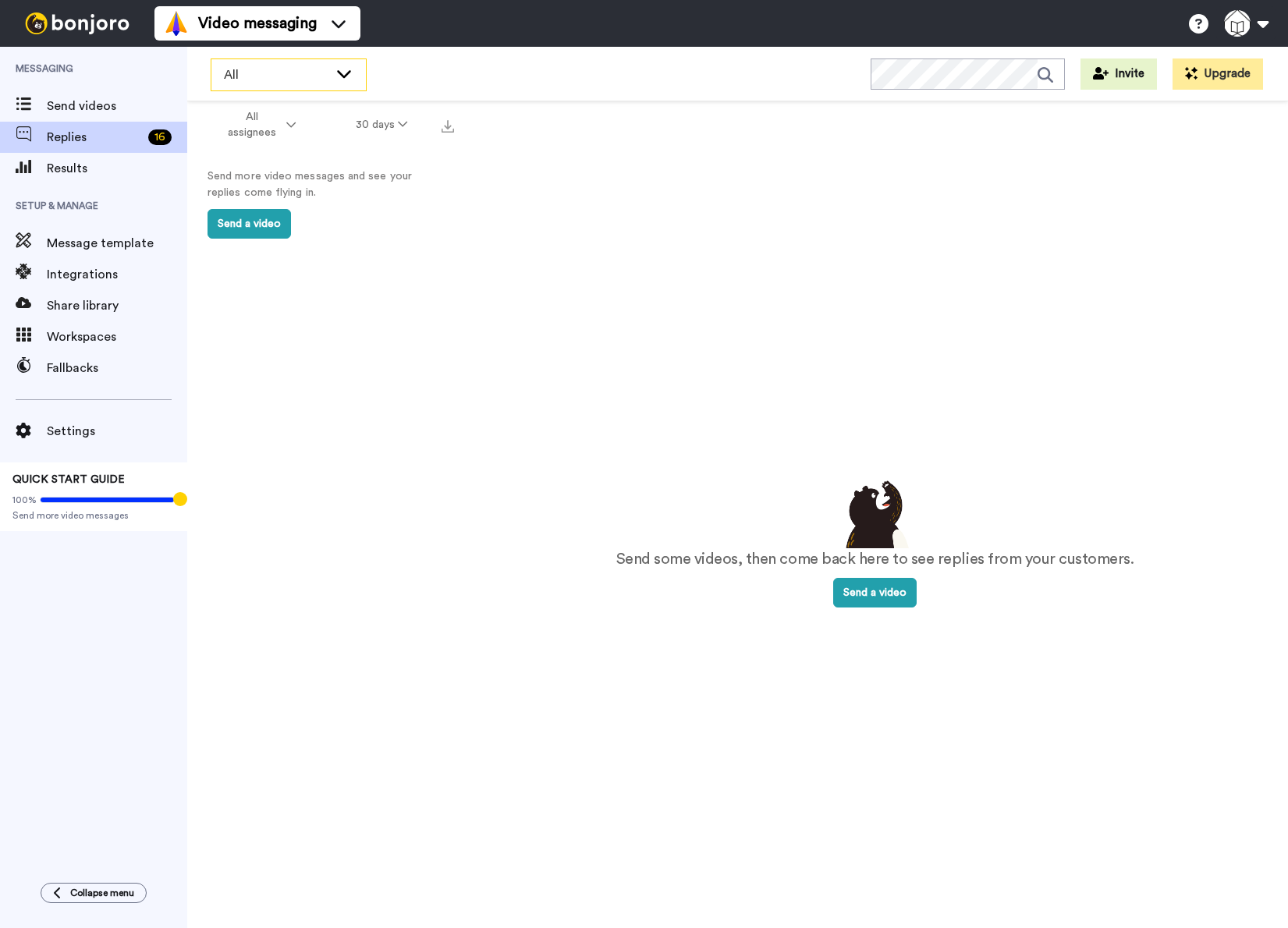
click at [247, 78] on span "All" at bounding box center [276, 75] width 104 height 19
click at [676, 272] on div "Send some videos, then come back here to see replies from your customers. Send …" at bounding box center [875, 542] width 764 height 819
click at [868, 601] on button "Send a video" at bounding box center [874, 593] width 84 height 29
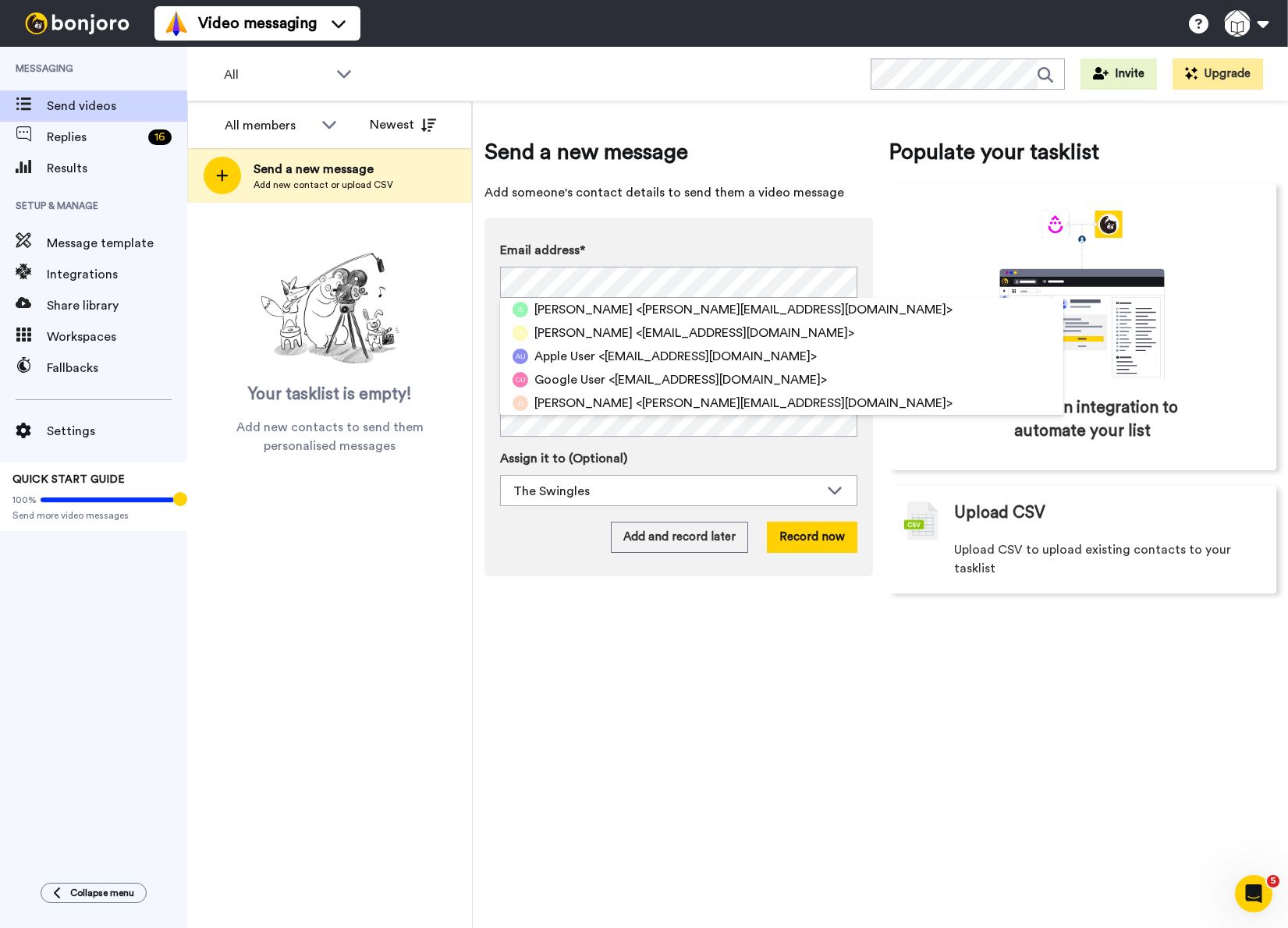
click at [602, 663] on div "Send a new message Add someone's contact details to send them a video message E…" at bounding box center [880, 514] width 816 height 826
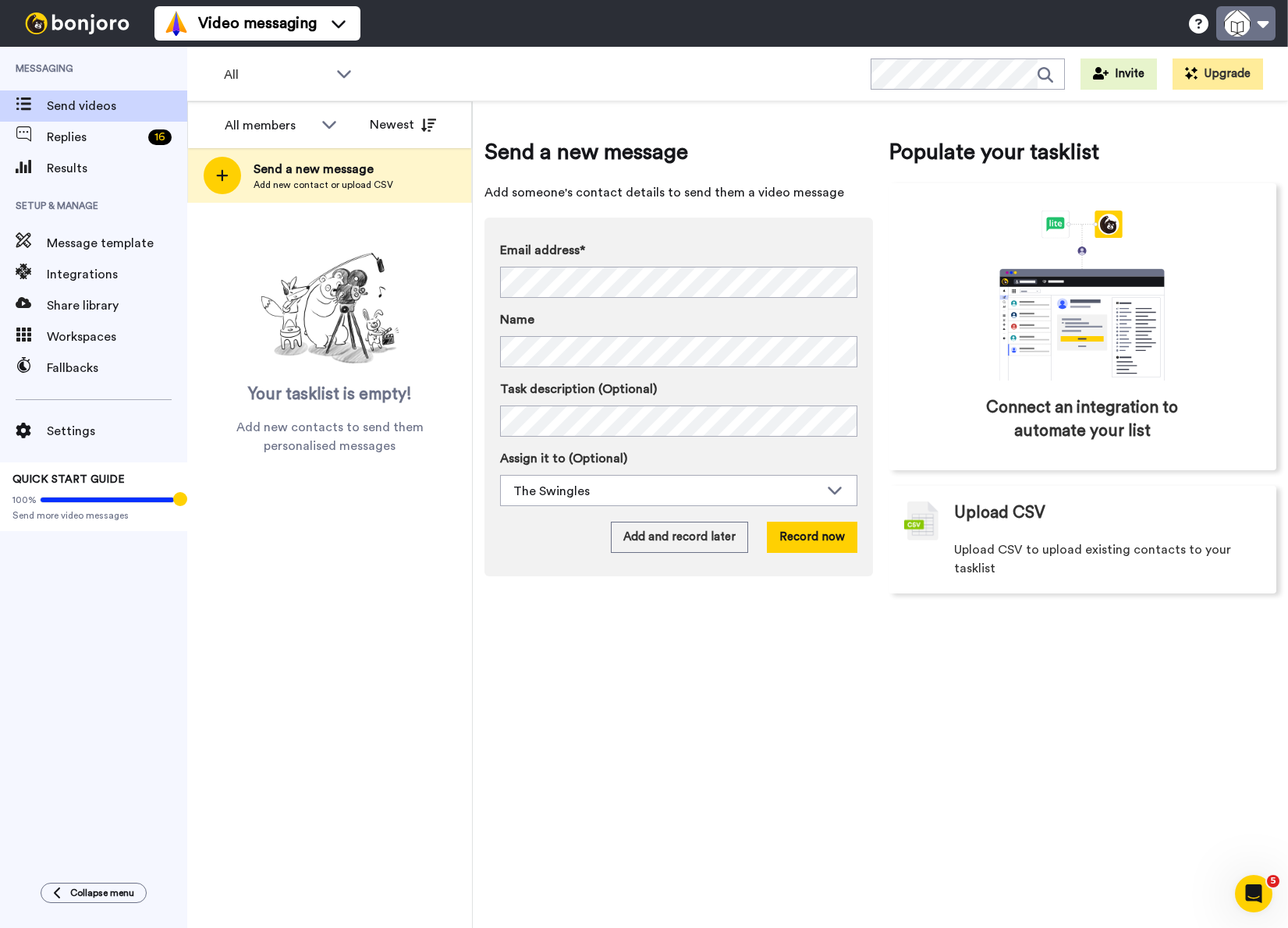
click at [1250, 34] on button at bounding box center [1246, 23] width 59 height 34
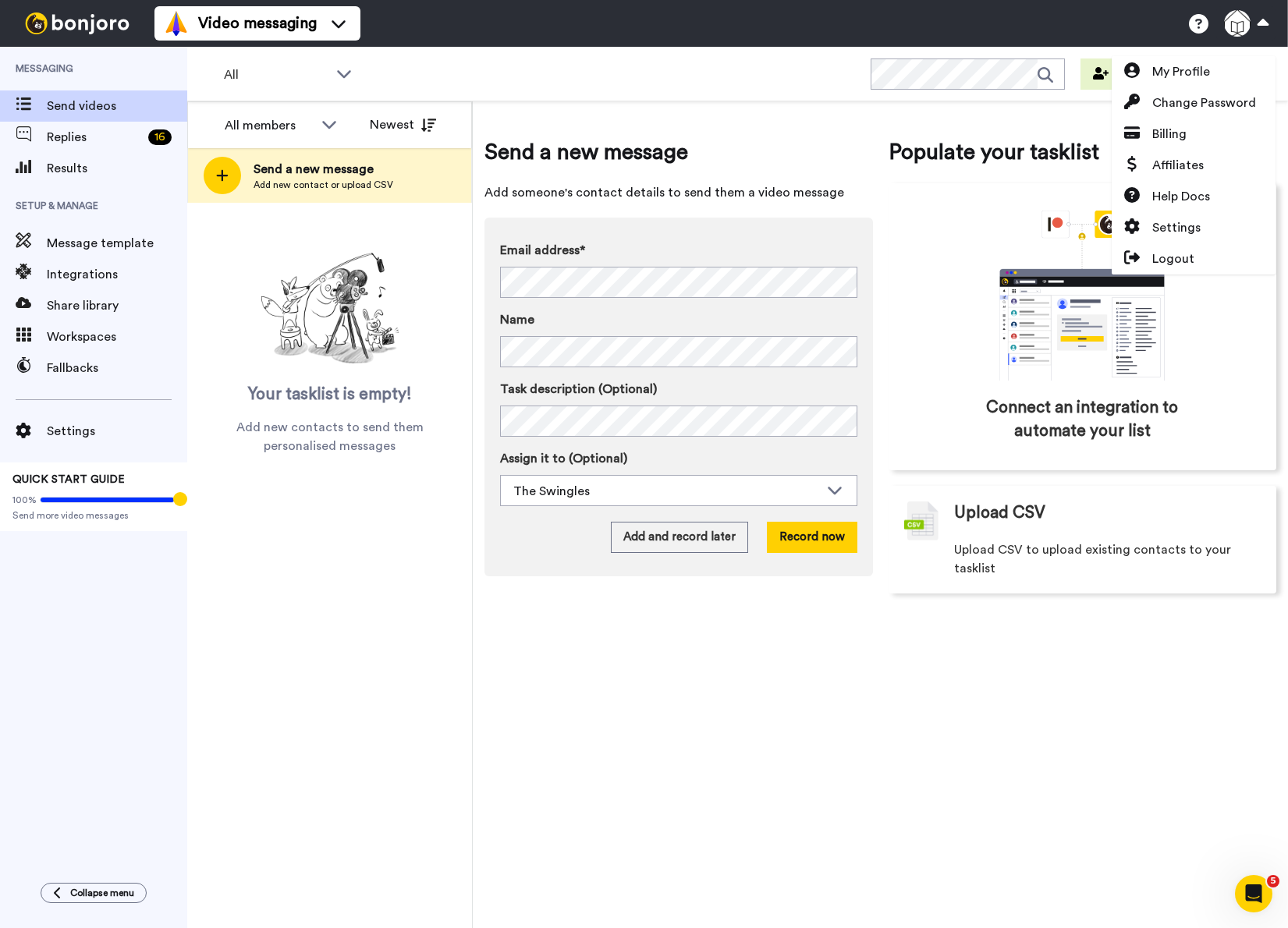
click at [644, 55] on div "All WORKSPACES View all All Other Ad Hoc Messages Default Task List Onboarding …" at bounding box center [737, 73] width 1101 height 54
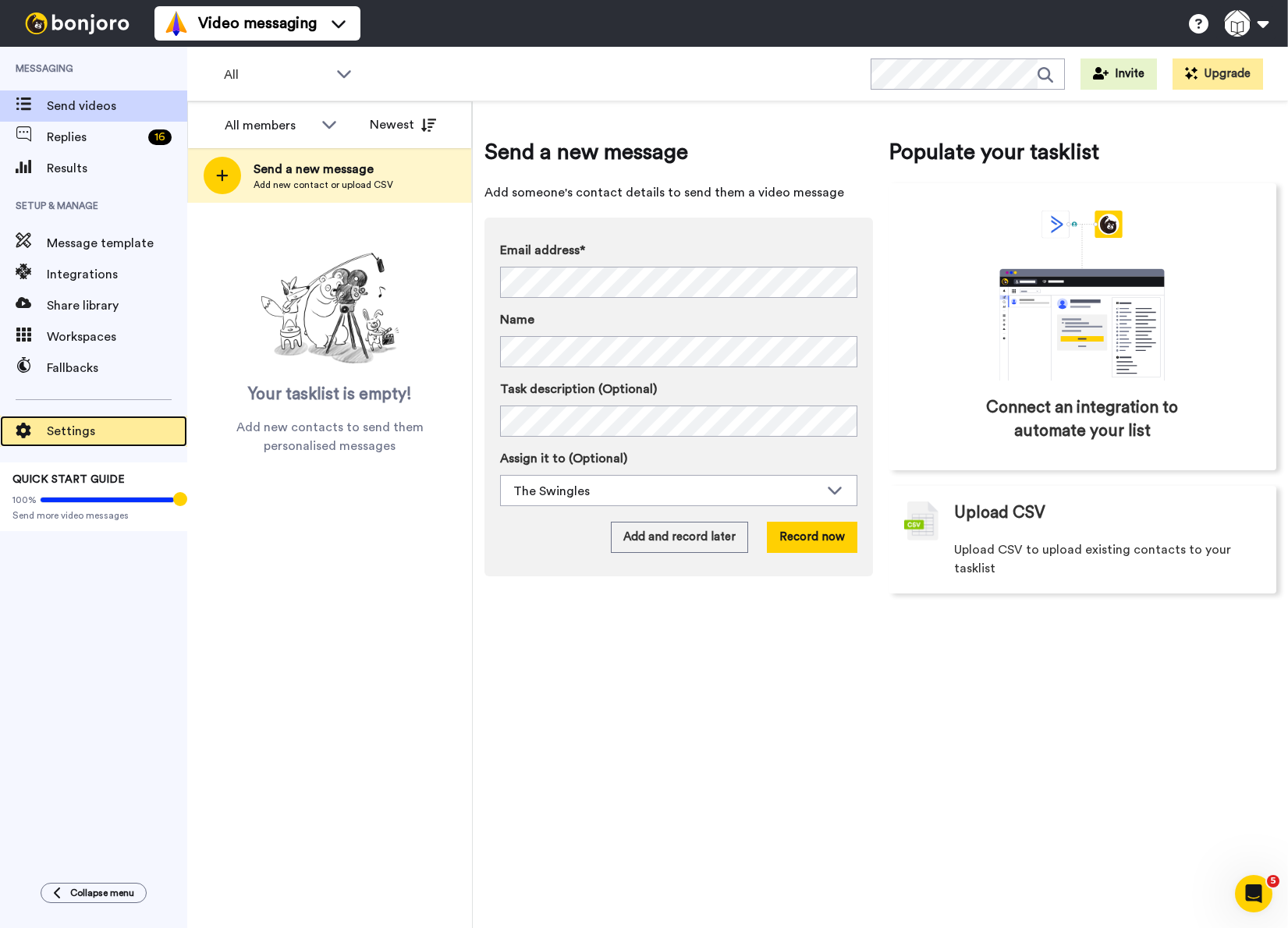
click at [50, 430] on span "Settings" at bounding box center [116, 432] width 141 height 19
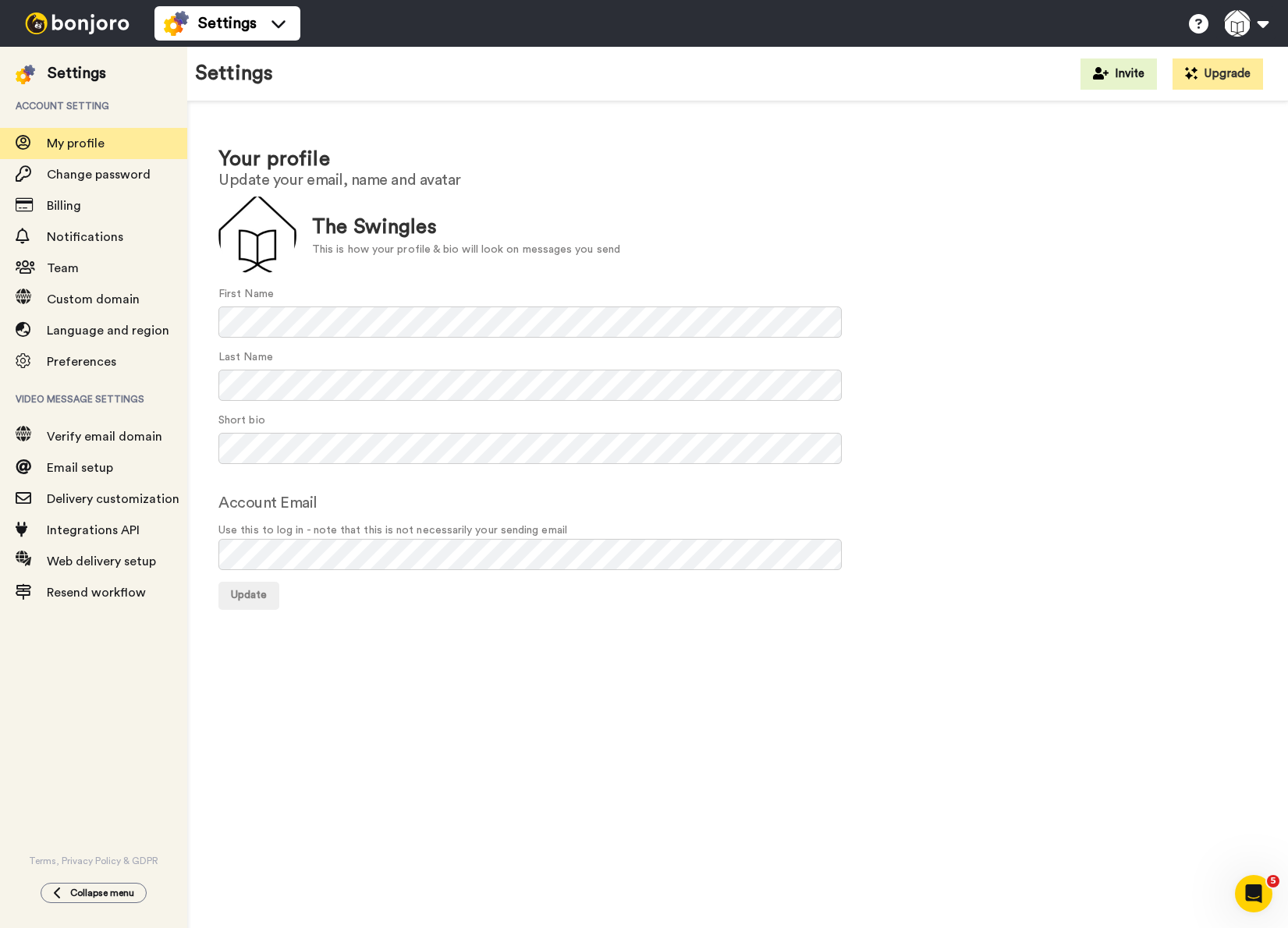
click at [97, 29] on img at bounding box center [78, 22] width 117 height 22
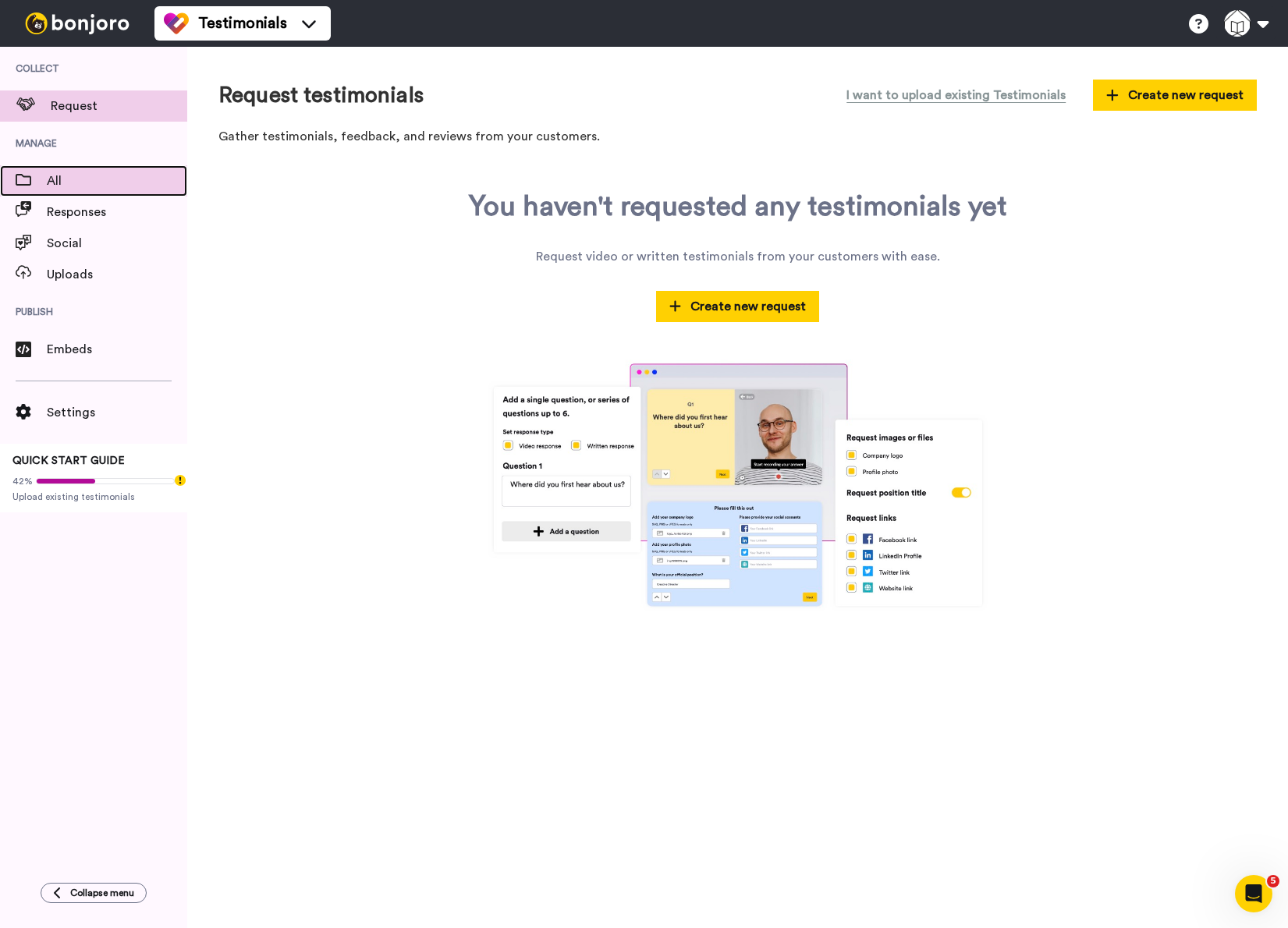
click at [86, 173] on span "All" at bounding box center [116, 181] width 141 height 19
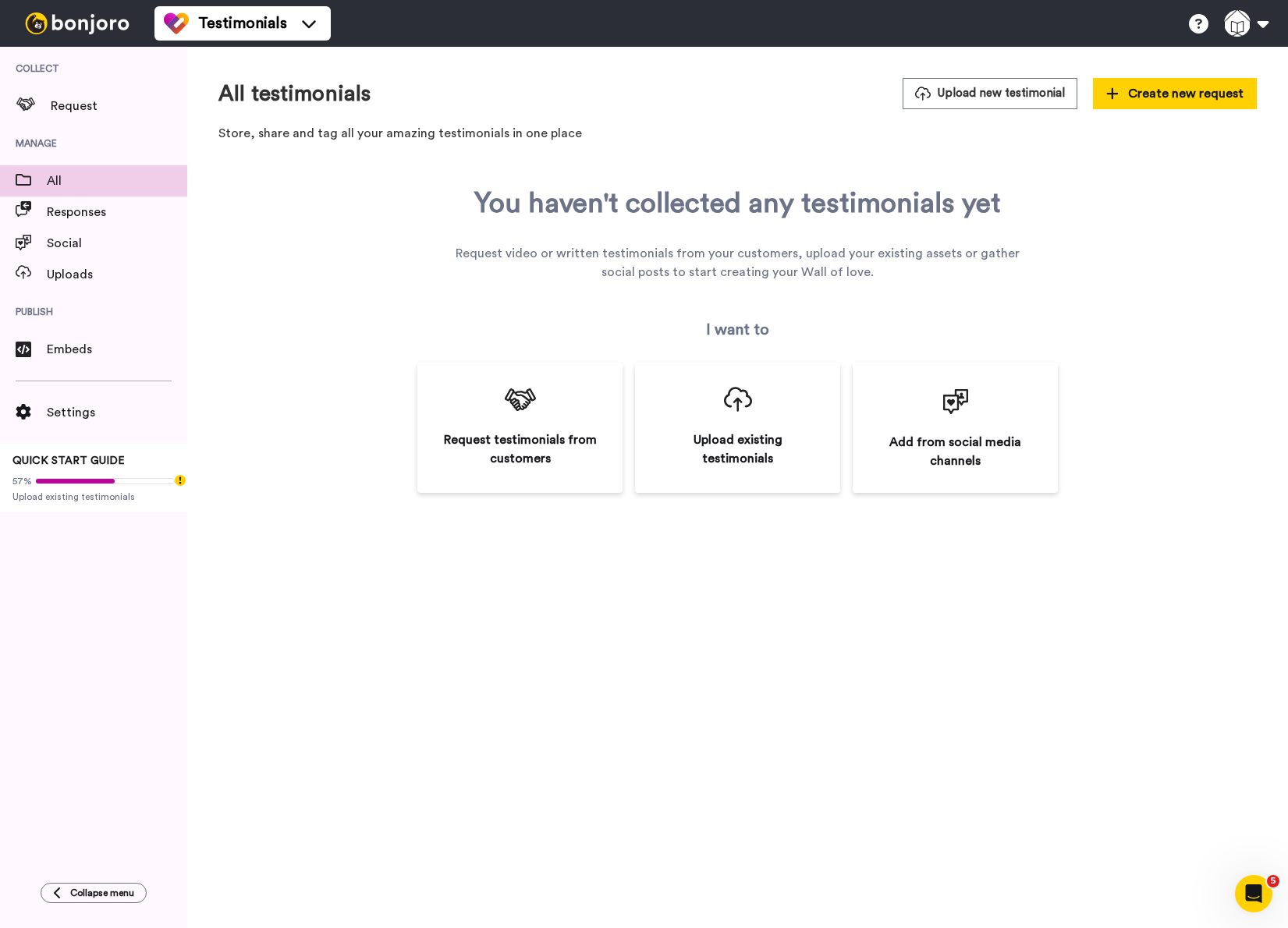
click at [77, 21] on img at bounding box center [78, 22] width 117 height 22
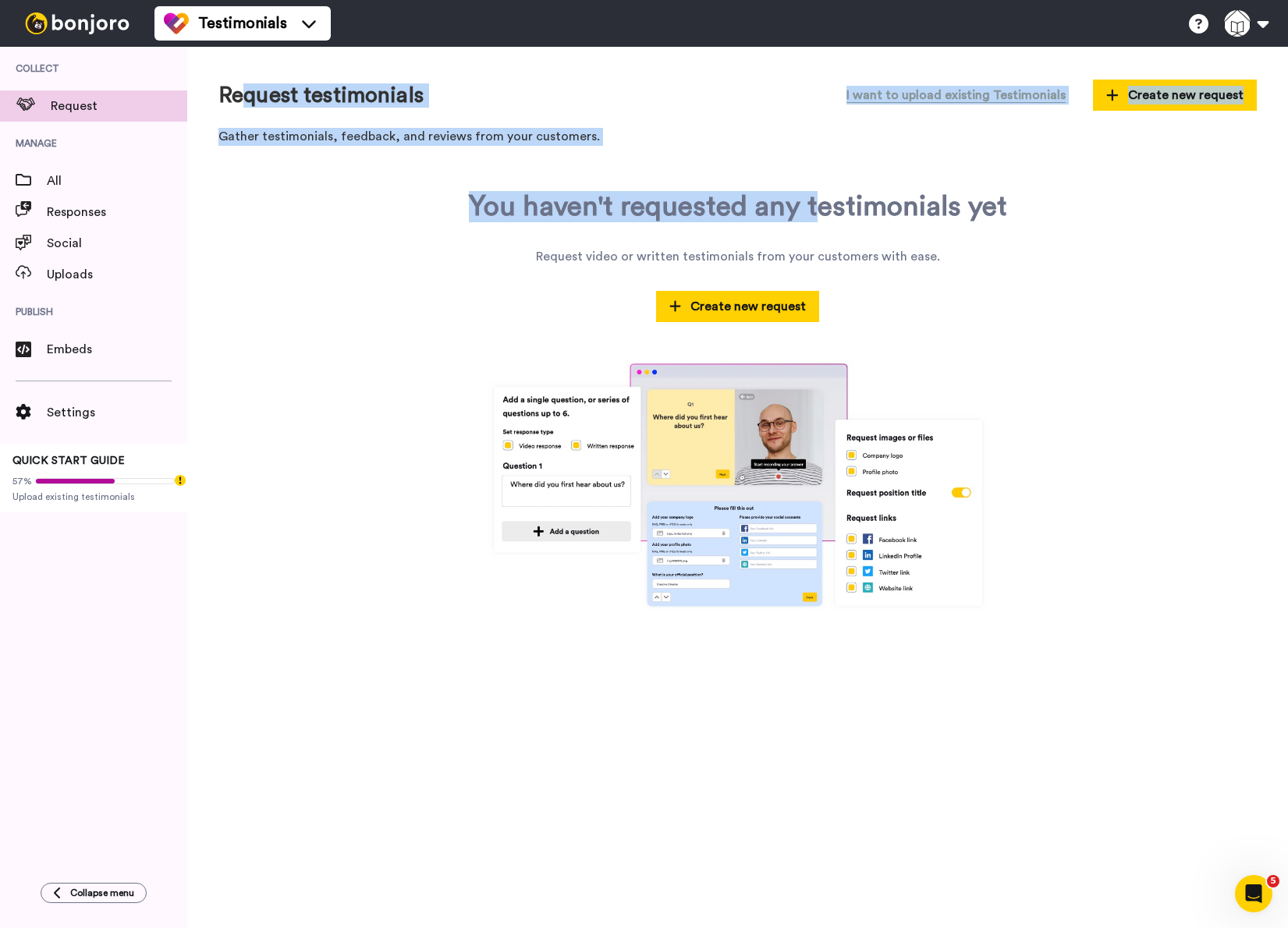
drag, startPoint x: 580, startPoint y: 147, endPoint x: 812, endPoint y: 160, distance: 232.4
click at [812, 160] on div "Request testimonials I want to upload existing Testimonials Create new request …" at bounding box center [737, 487] width 1101 height 881
click at [711, 142] on p "Gather testimonials, feedback, and reviews from your customers." at bounding box center [737, 136] width 1038 height 18
drag, startPoint x: 601, startPoint y: 139, endPoint x: 222, endPoint y: 90, distance: 382.2
click at [222, 90] on div "Request testimonials I want to upload existing Testimonials Create new request …" at bounding box center [737, 115] width 1038 height 76
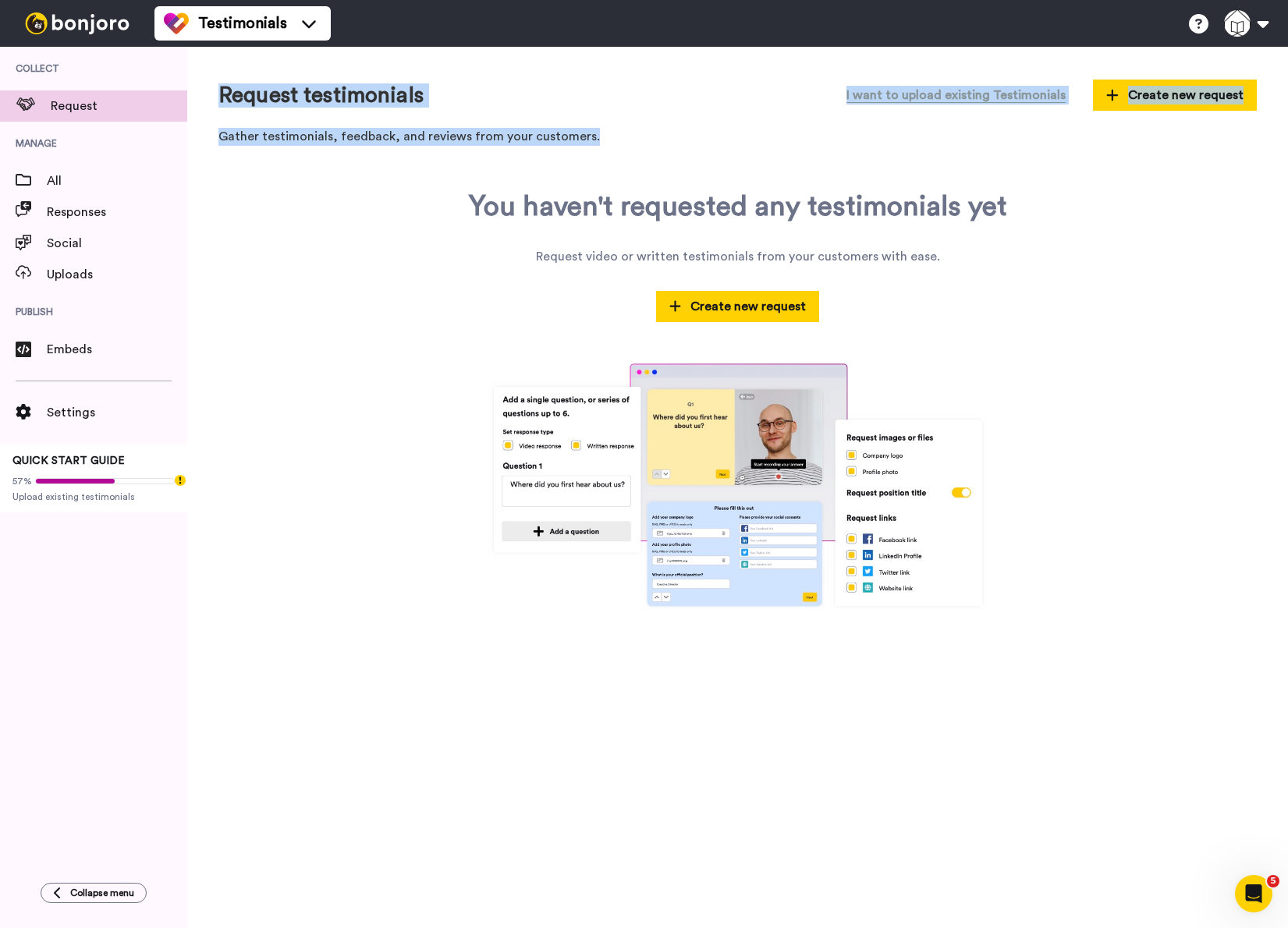
click at [222, 90] on h1 "Request testimonials" at bounding box center [321, 96] width 205 height 24
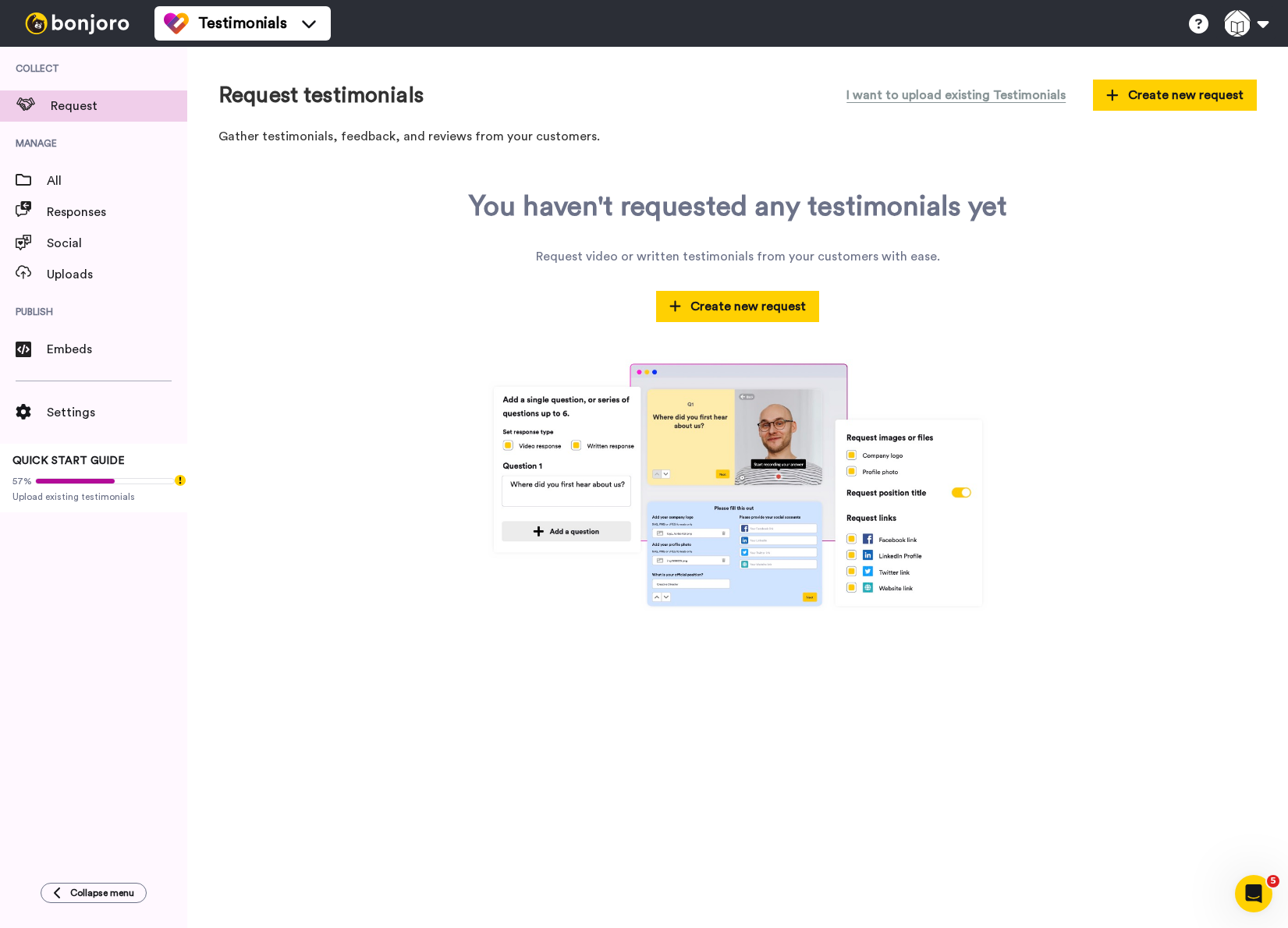
click at [405, 343] on div "You haven't requested any testimonials yet Request video or written testimonial…" at bounding box center [737, 401] width 1038 height 420
